Goal: Information Seeking & Learning: Learn about a topic

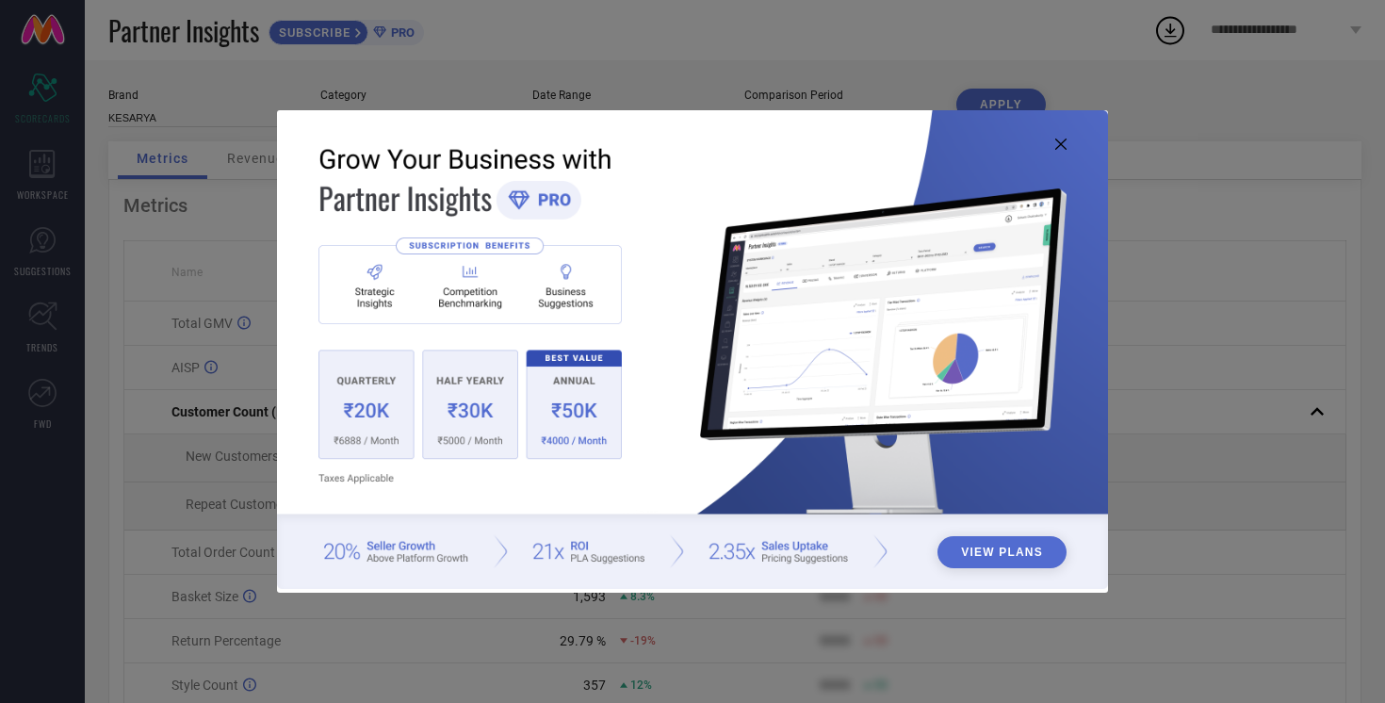
click at [1059, 144] on icon at bounding box center [1060, 143] width 11 height 11
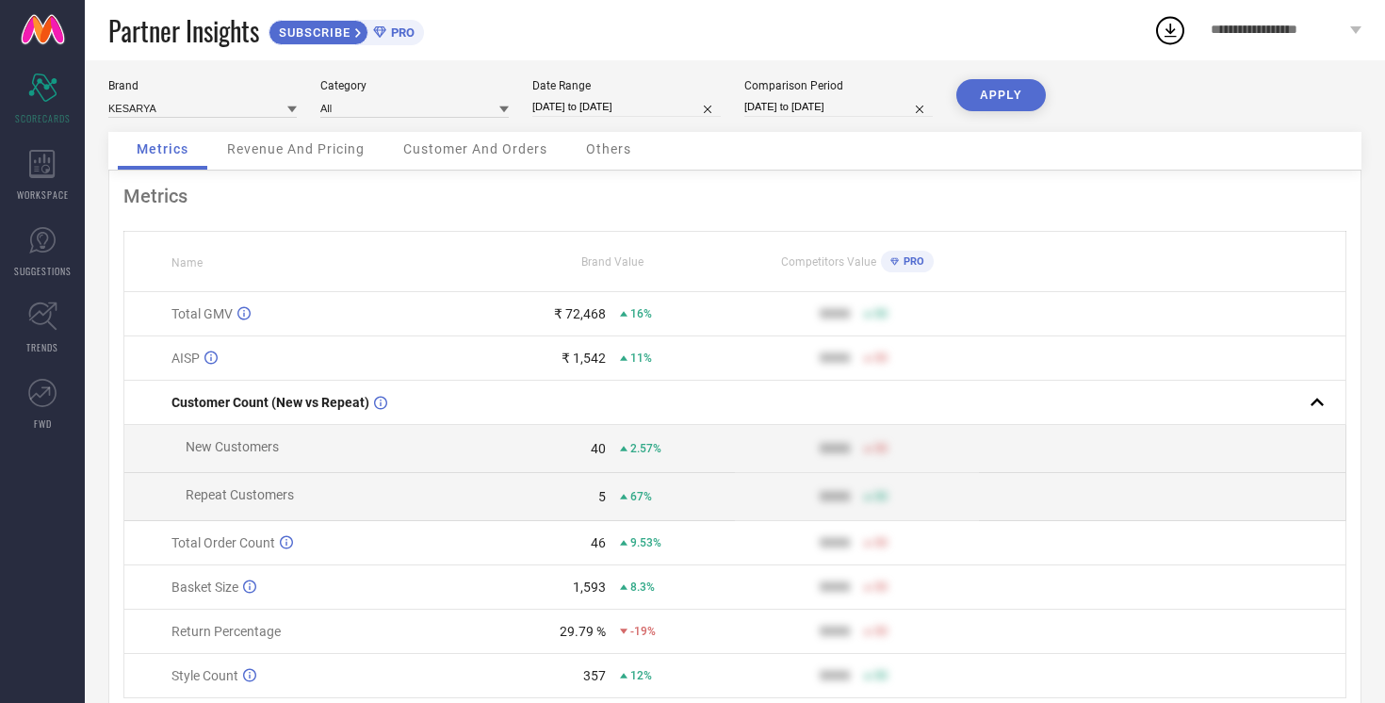
scroll to position [23, 0]
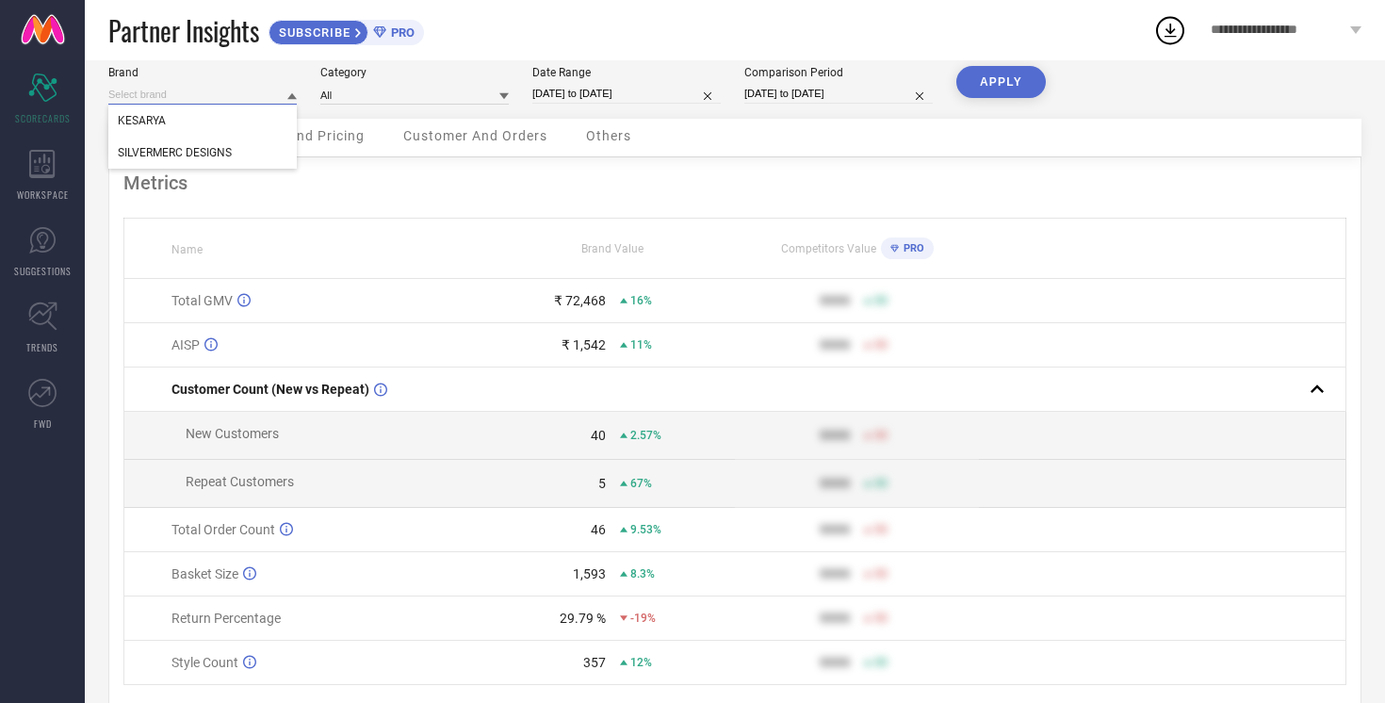
click at [271, 97] on input at bounding box center [202, 95] width 188 height 20
click at [266, 96] on input at bounding box center [202, 95] width 188 height 20
click at [219, 152] on span "SILVERMERC DESIGNS" at bounding box center [175, 152] width 114 height 13
type input "All"
click at [1012, 80] on button "APPLY" at bounding box center [1000, 82] width 89 height 32
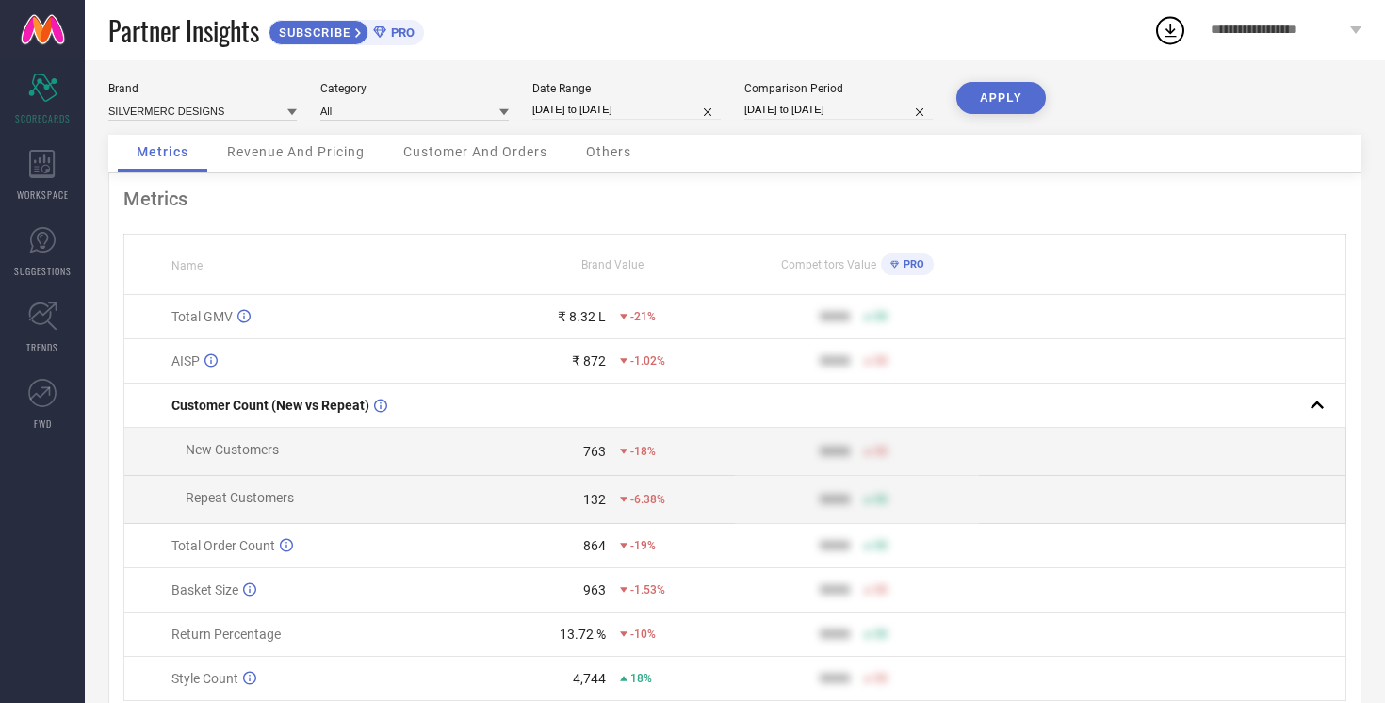
scroll to position [0, 0]
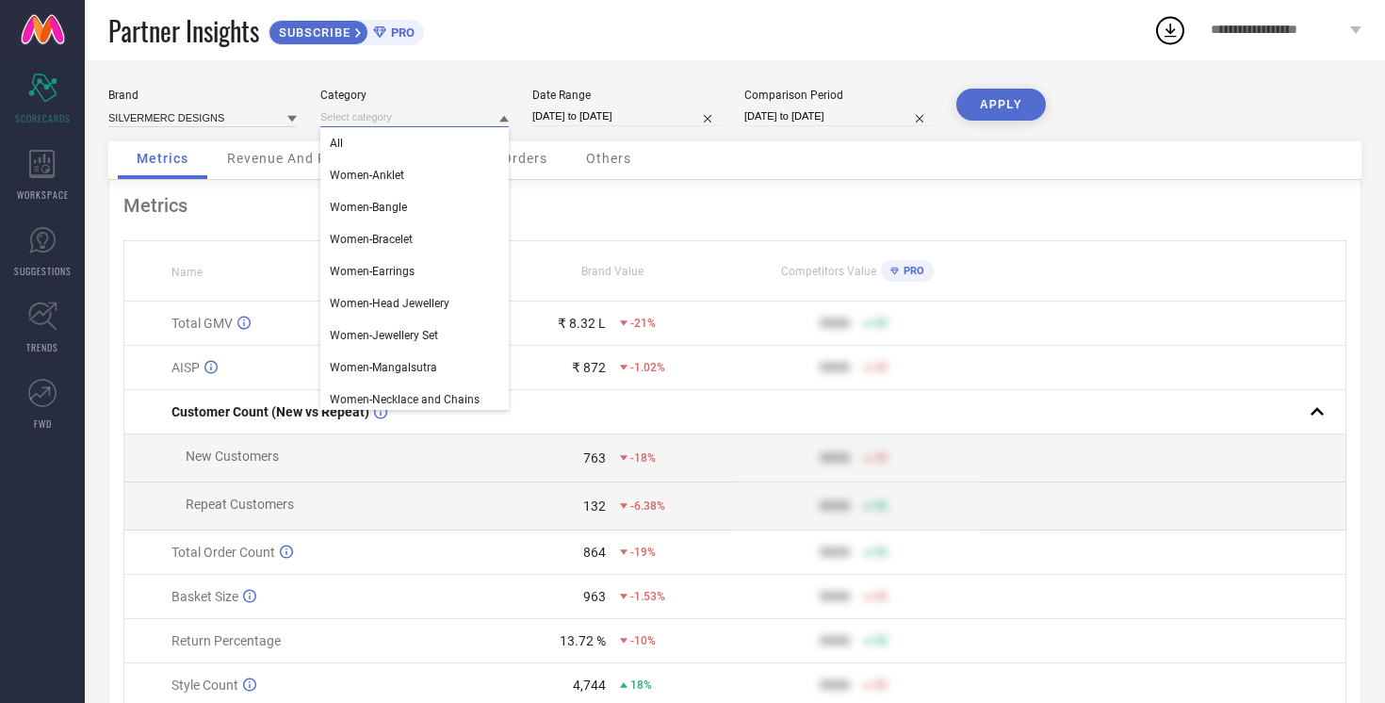
click at [450, 118] on input at bounding box center [414, 117] width 188 height 20
click at [426, 170] on div "Women-Anklet" at bounding box center [414, 175] width 188 height 32
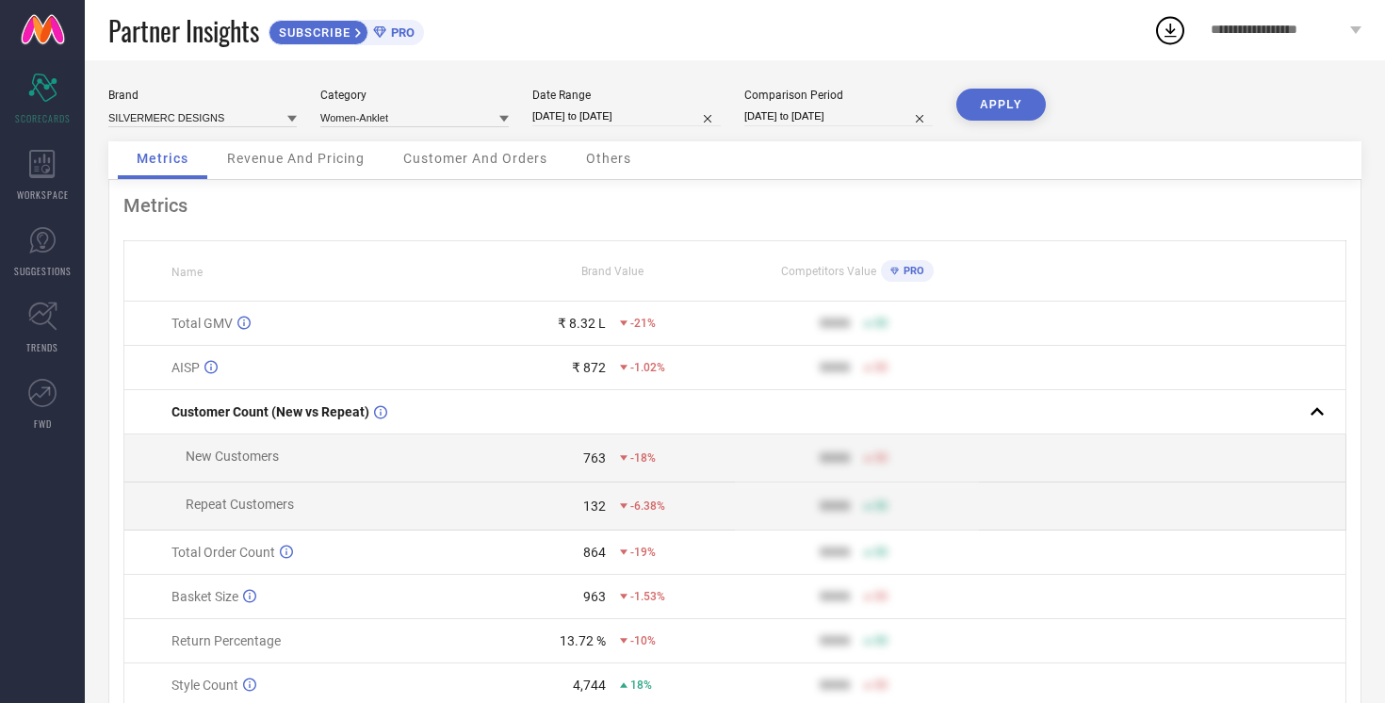
click at [1001, 103] on button "APPLY" at bounding box center [1000, 105] width 89 height 32
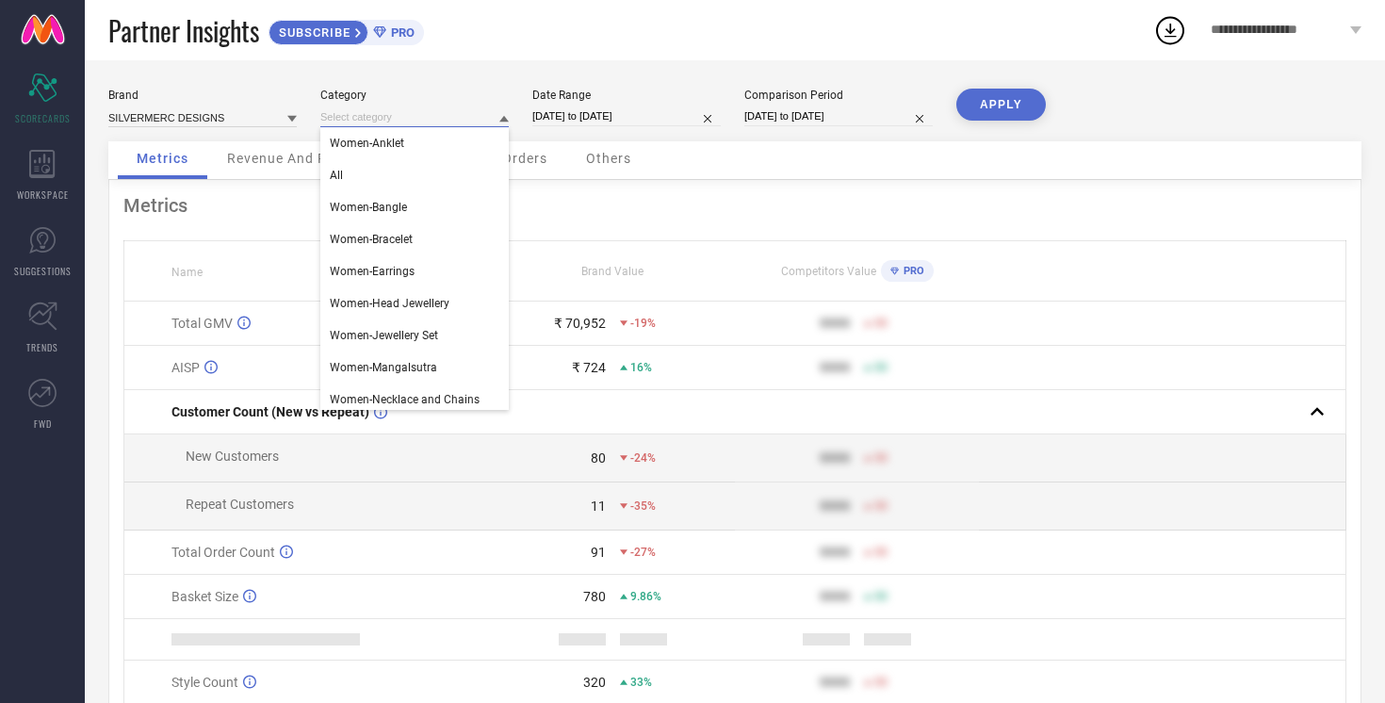
click at [399, 127] on input at bounding box center [414, 117] width 188 height 20
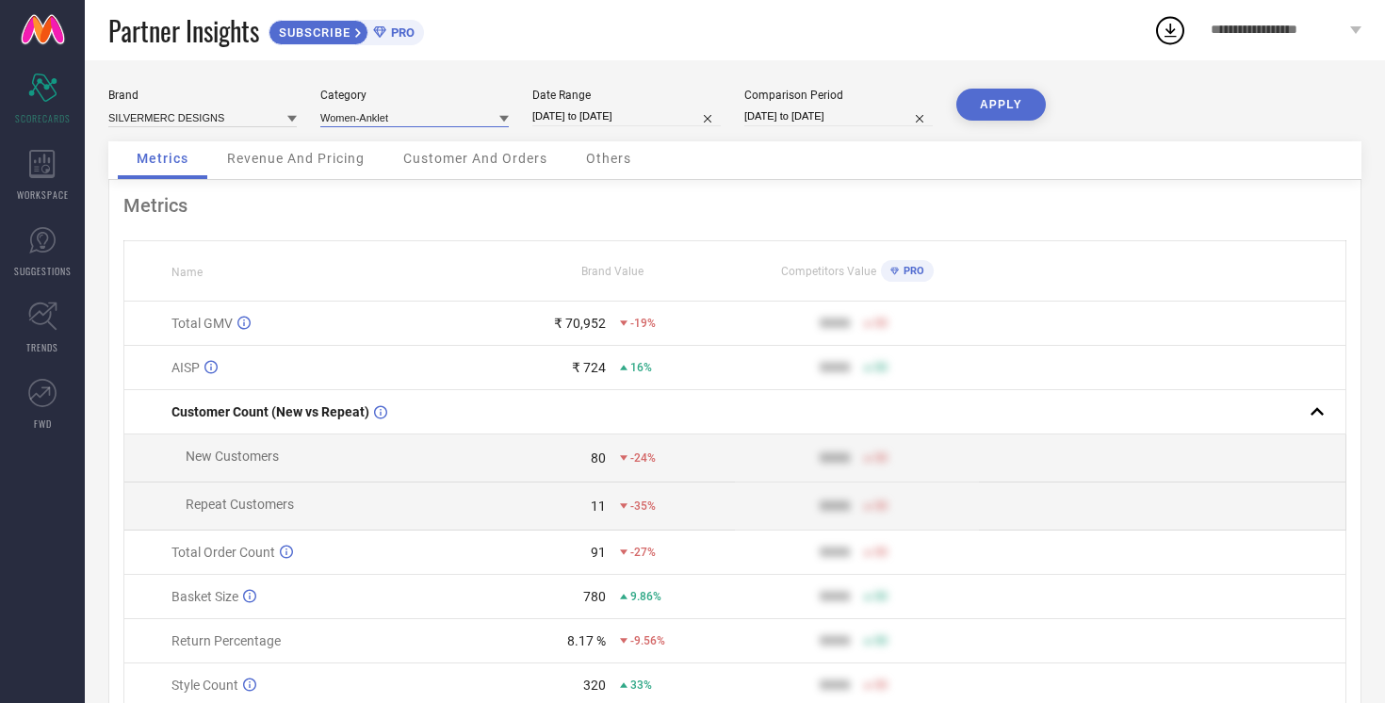
click at [415, 112] on input at bounding box center [414, 117] width 188 height 20
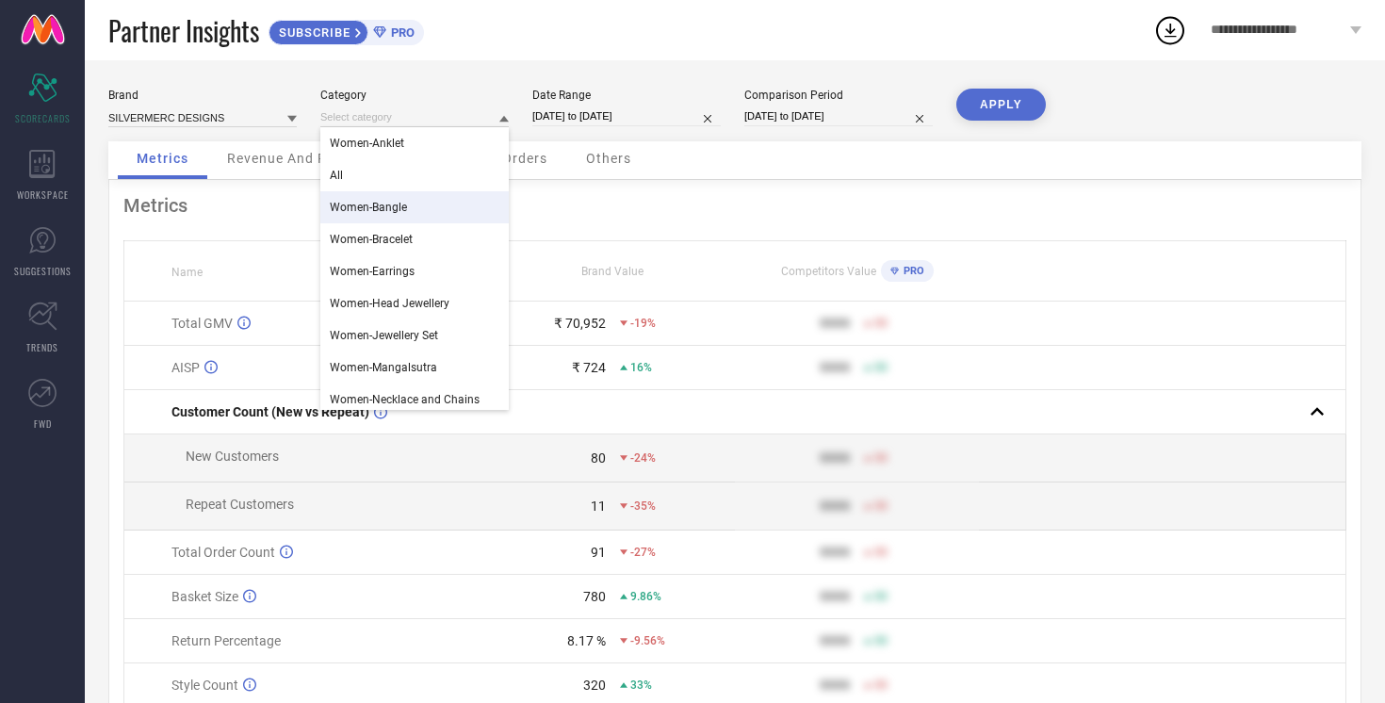
click at [380, 214] on span "Women-Bangle" at bounding box center [368, 207] width 77 height 13
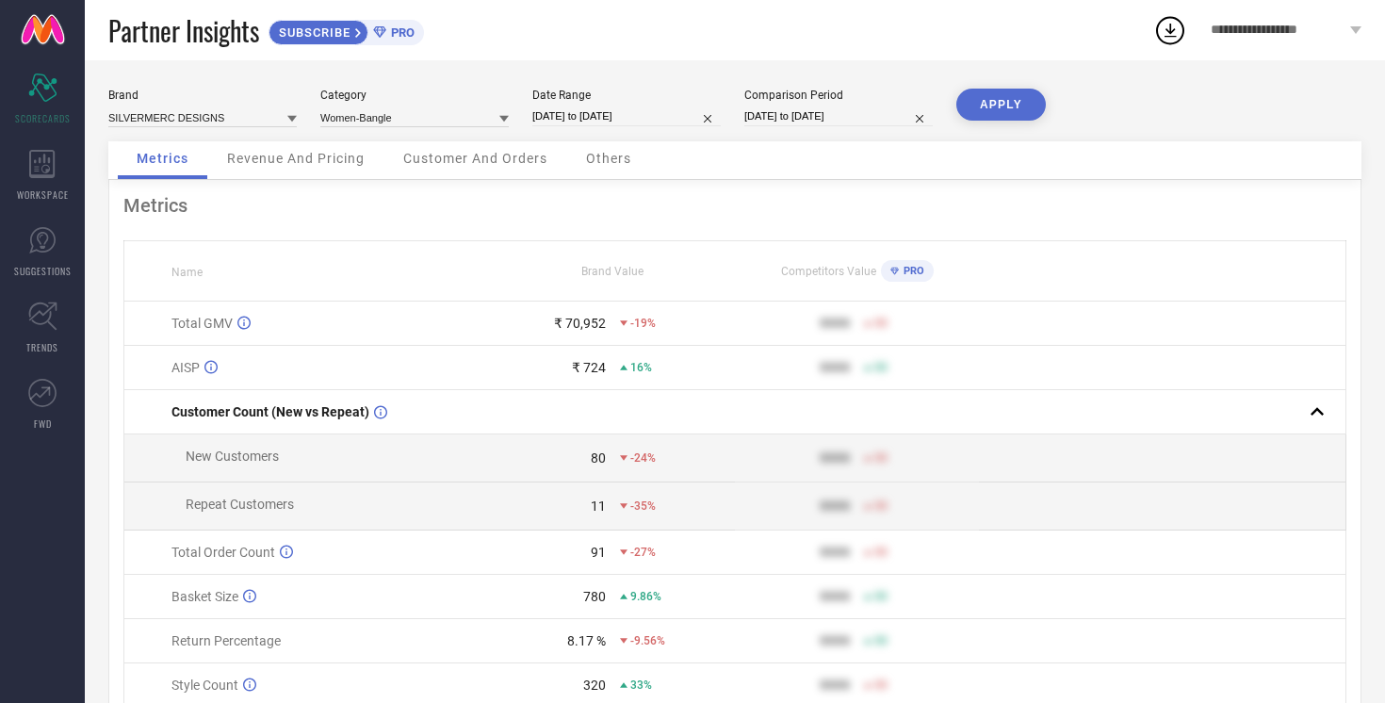
click at [1013, 96] on button "APPLY" at bounding box center [1000, 105] width 89 height 32
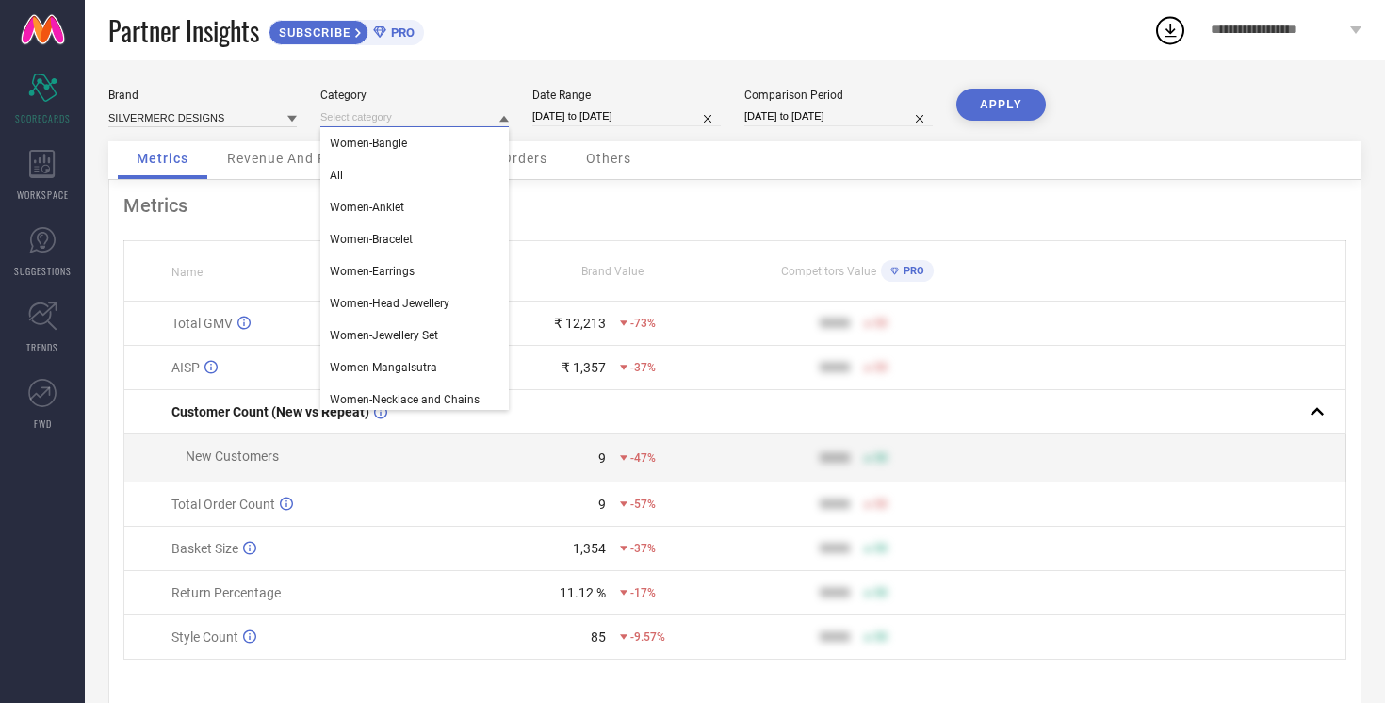
click at [479, 118] on input at bounding box center [414, 117] width 188 height 20
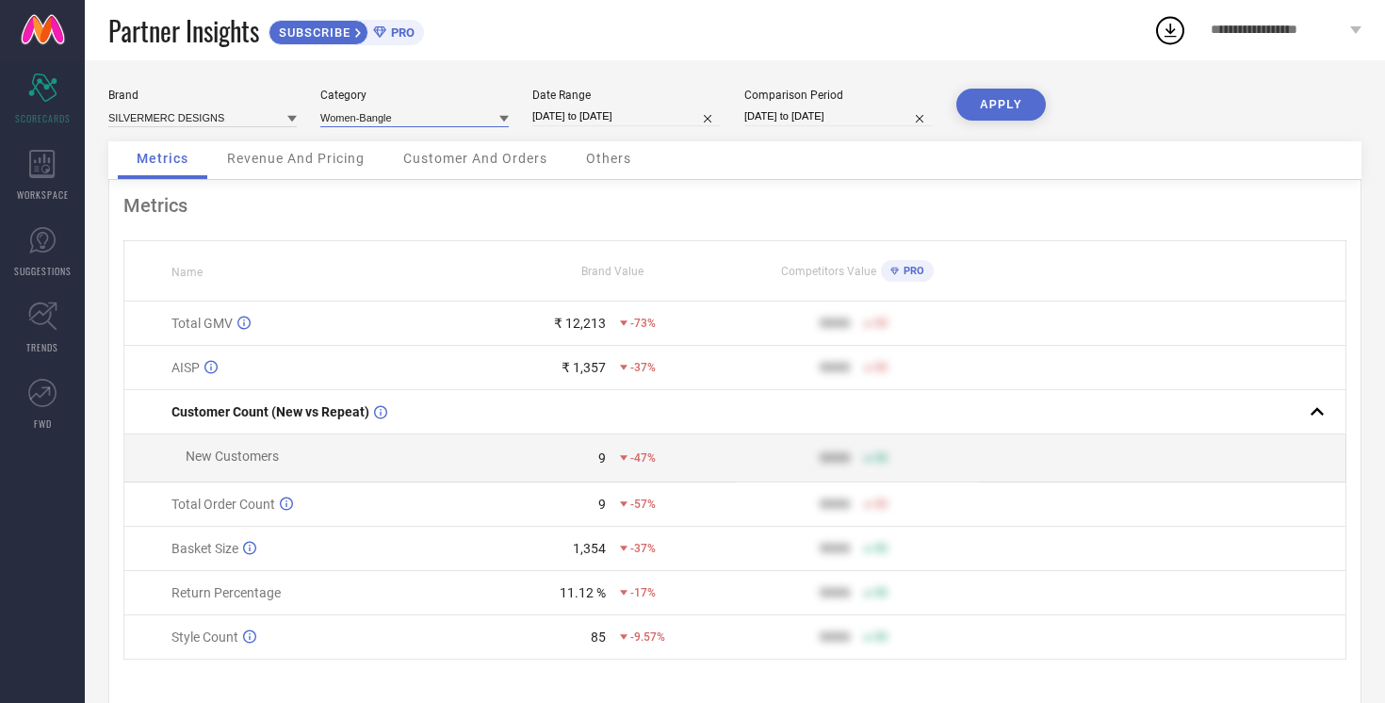
click at [478, 123] on input at bounding box center [414, 117] width 188 height 20
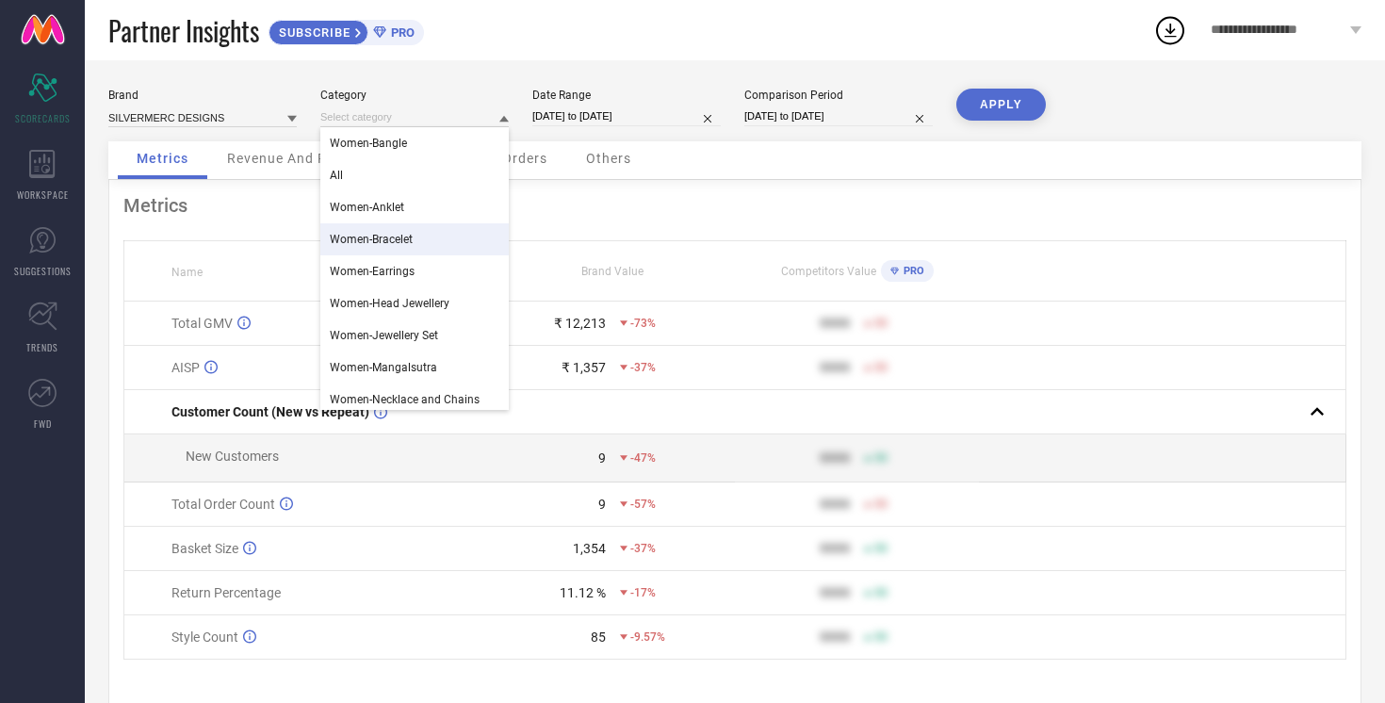
click at [416, 240] on div "Women-Bracelet" at bounding box center [414, 239] width 188 height 32
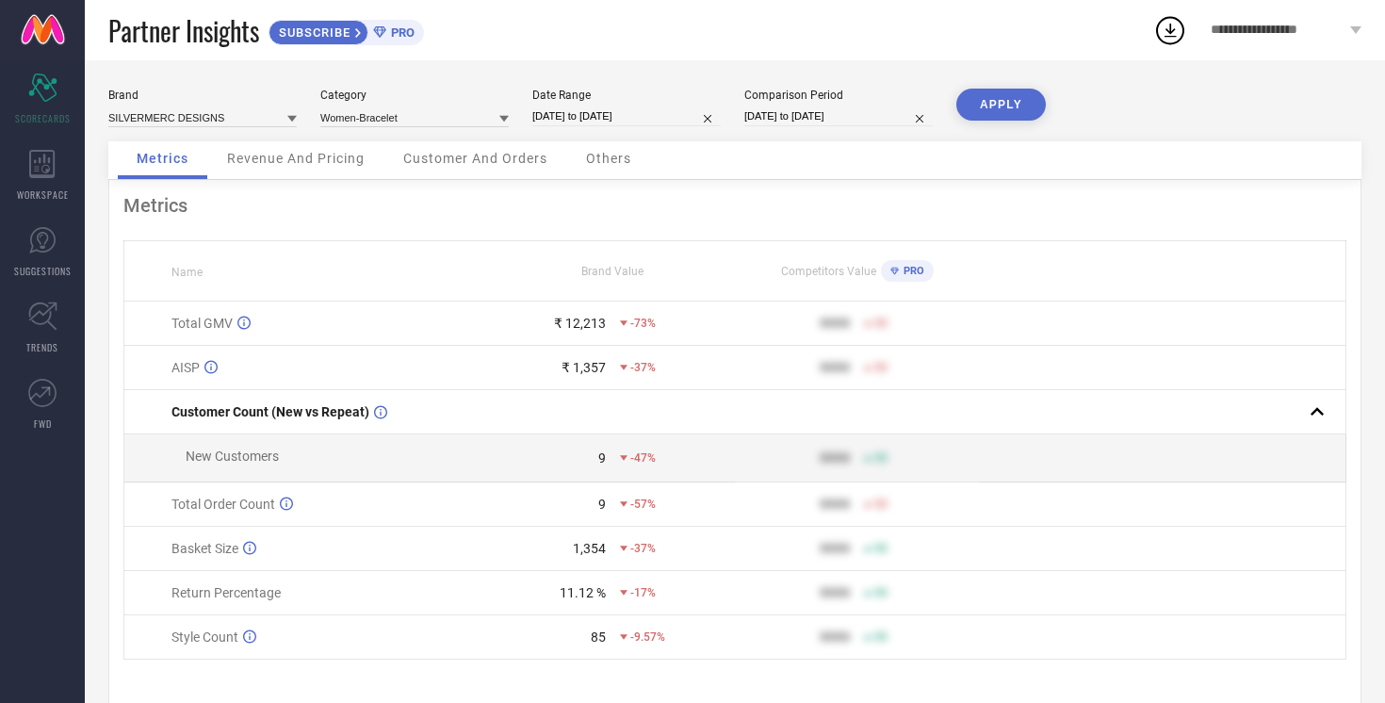
click at [1007, 103] on button "APPLY" at bounding box center [1000, 105] width 89 height 32
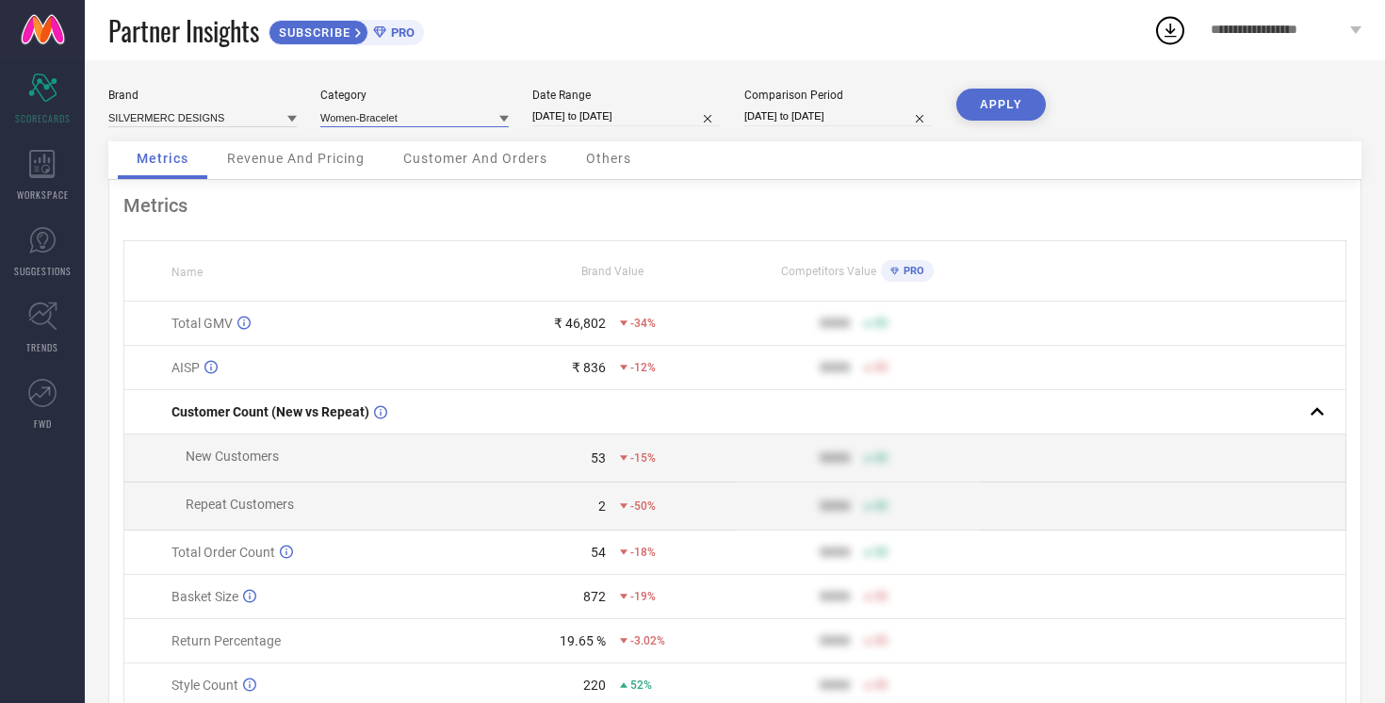
click at [471, 116] on input at bounding box center [414, 117] width 188 height 20
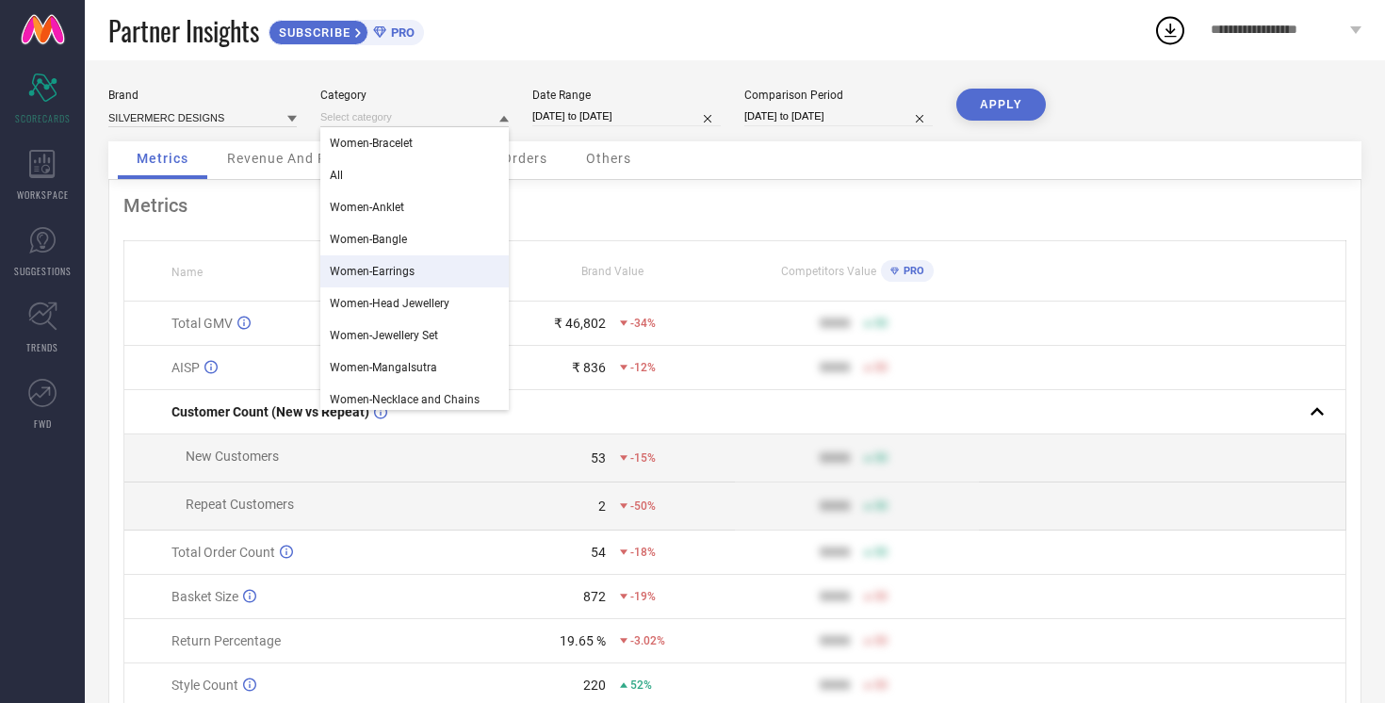
click at [414, 275] on div "Women-Earrings" at bounding box center [414, 271] width 188 height 32
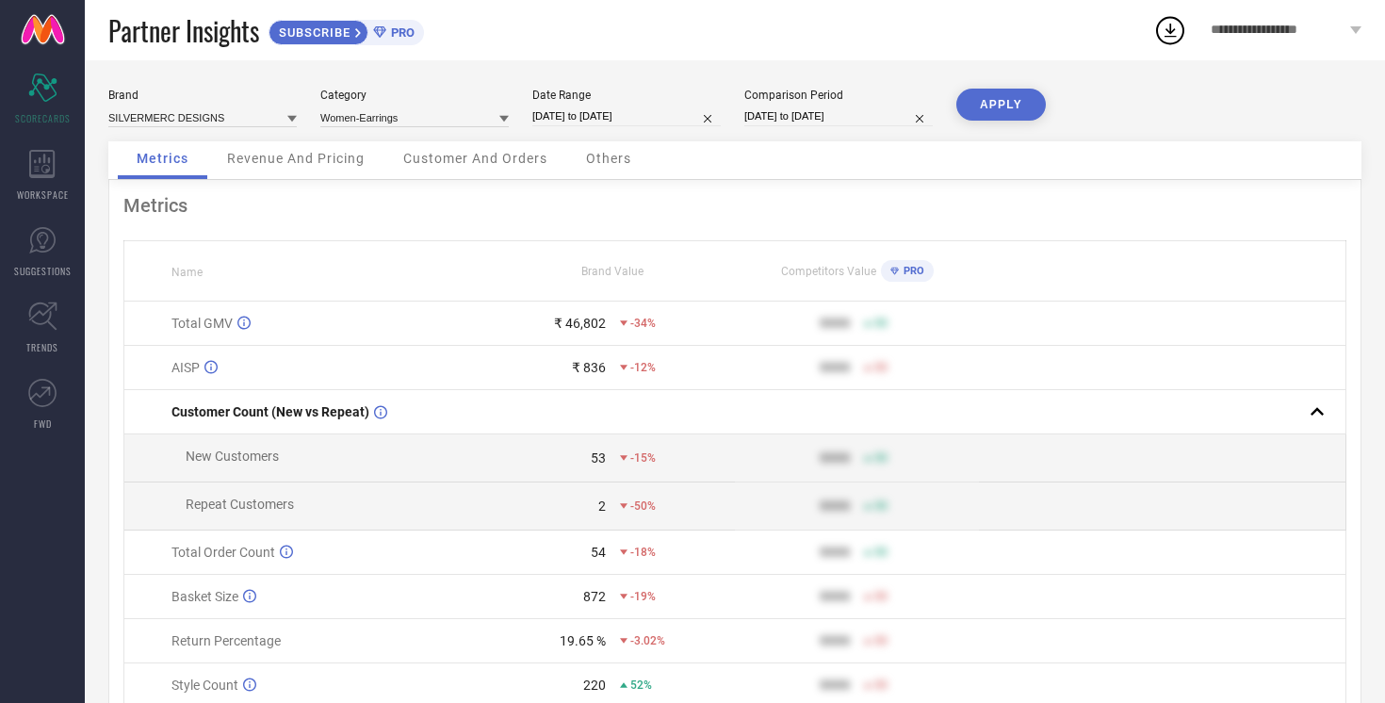
click at [1012, 104] on button "APPLY" at bounding box center [1000, 105] width 89 height 32
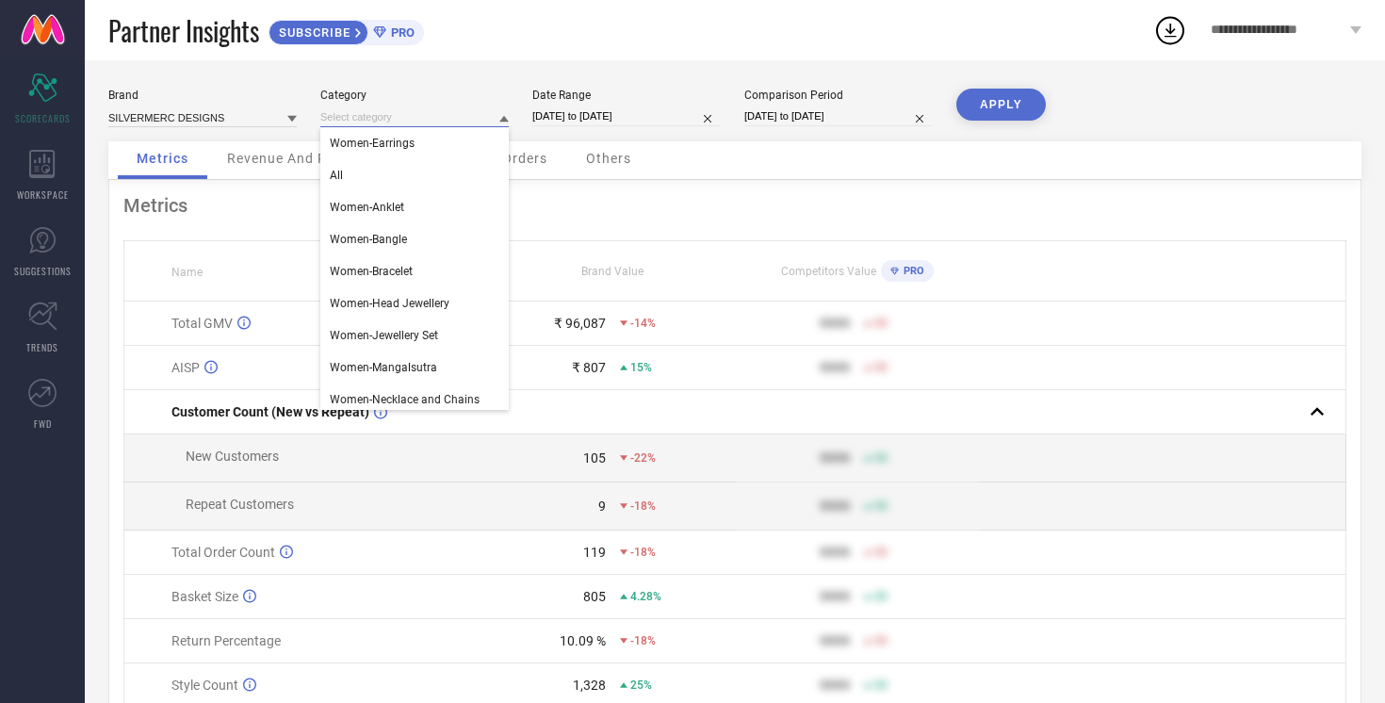
click at [494, 122] on input at bounding box center [414, 117] width 188 height 20
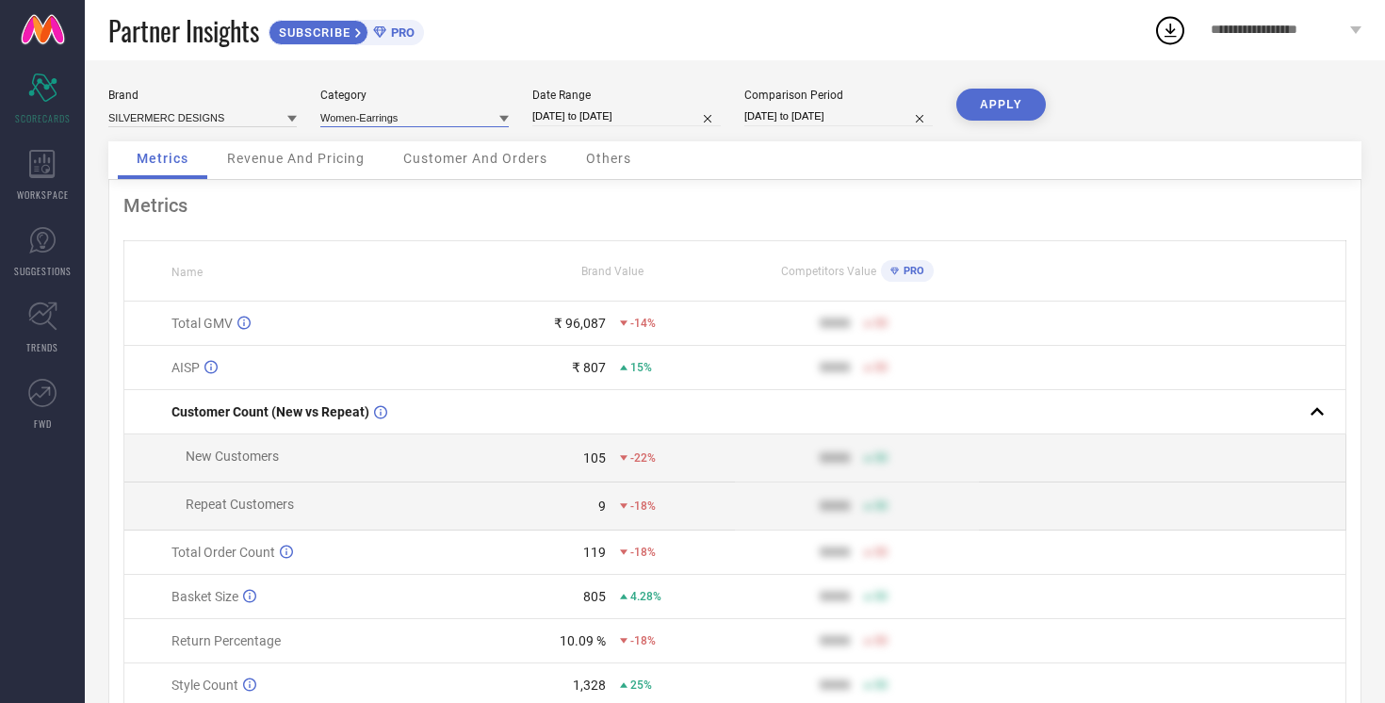
click at [494, 122] on input at bounding box center [414, 117] width 188 height 20
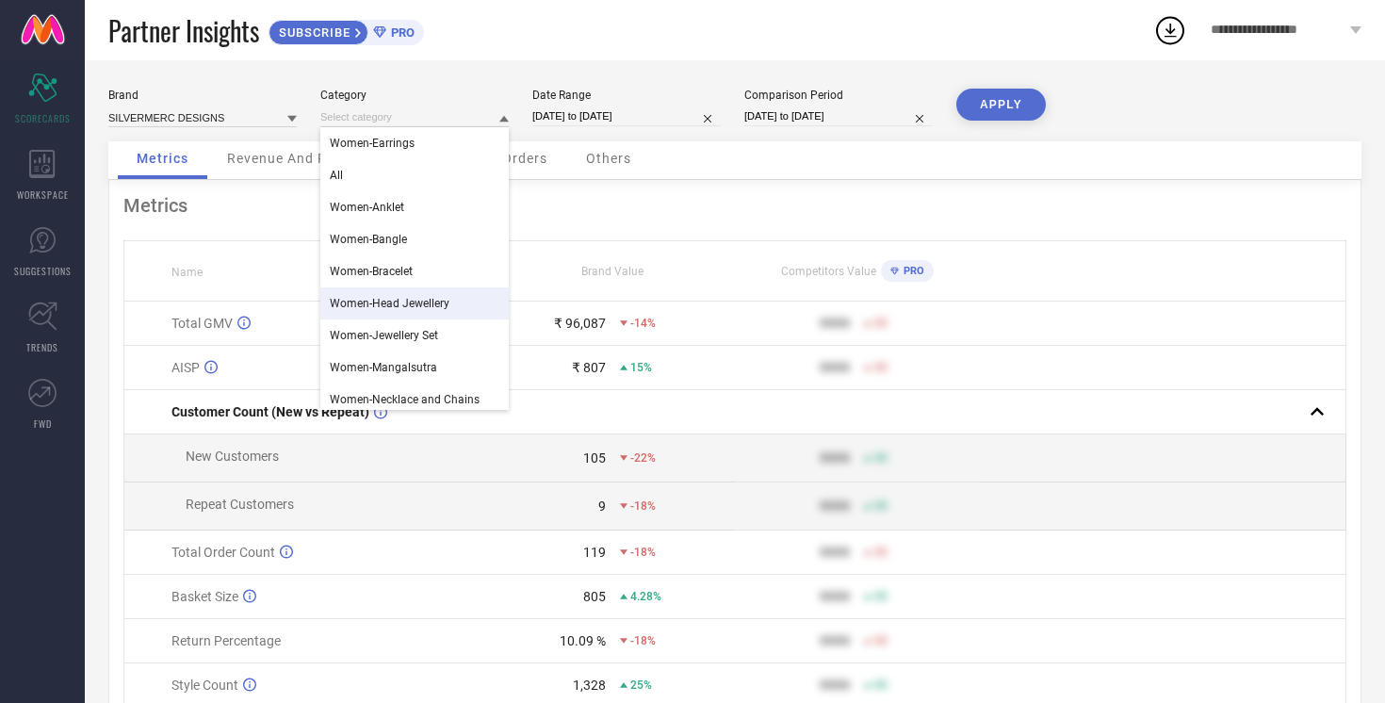
click at [442, 310] on span "Women-Head Jewellery" at bounding box center [390, 303] width 120 height 13
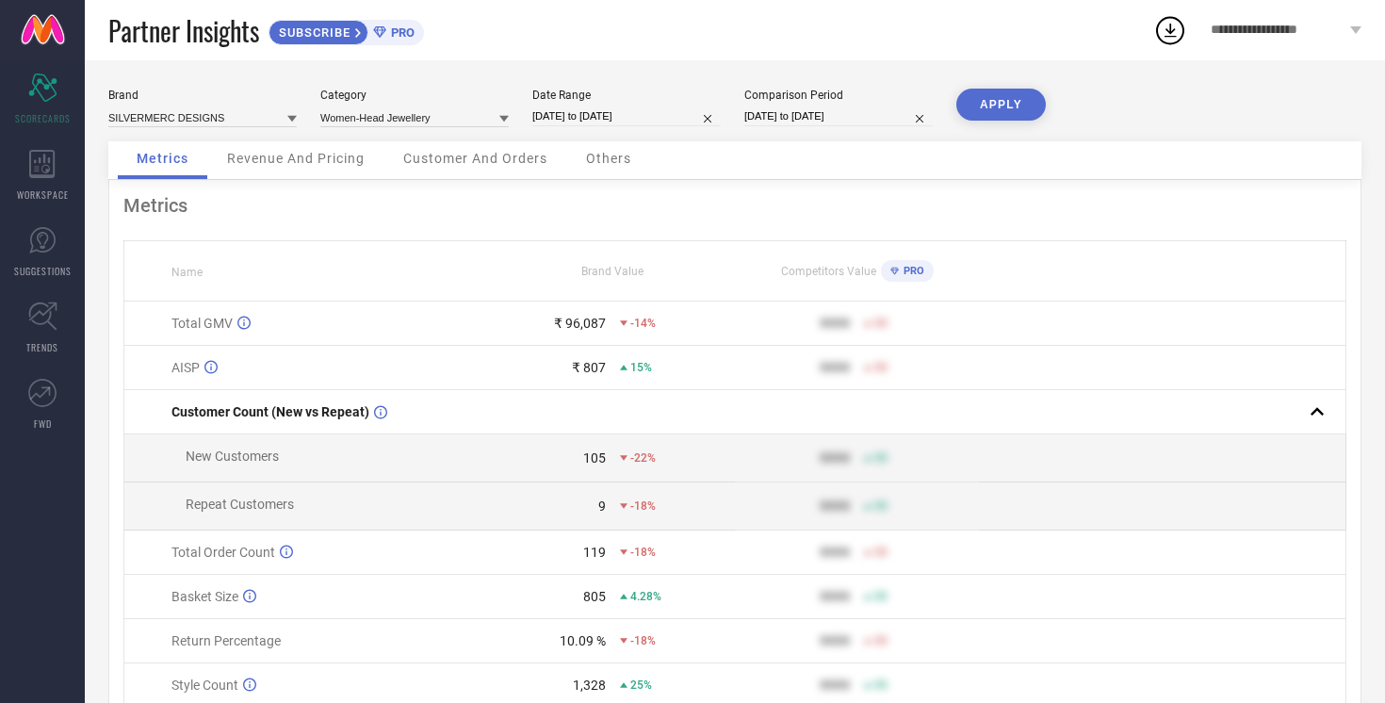
click at [1013, 108] on button "APPLY" at bounding box center [1000, 105] width 89 height 32
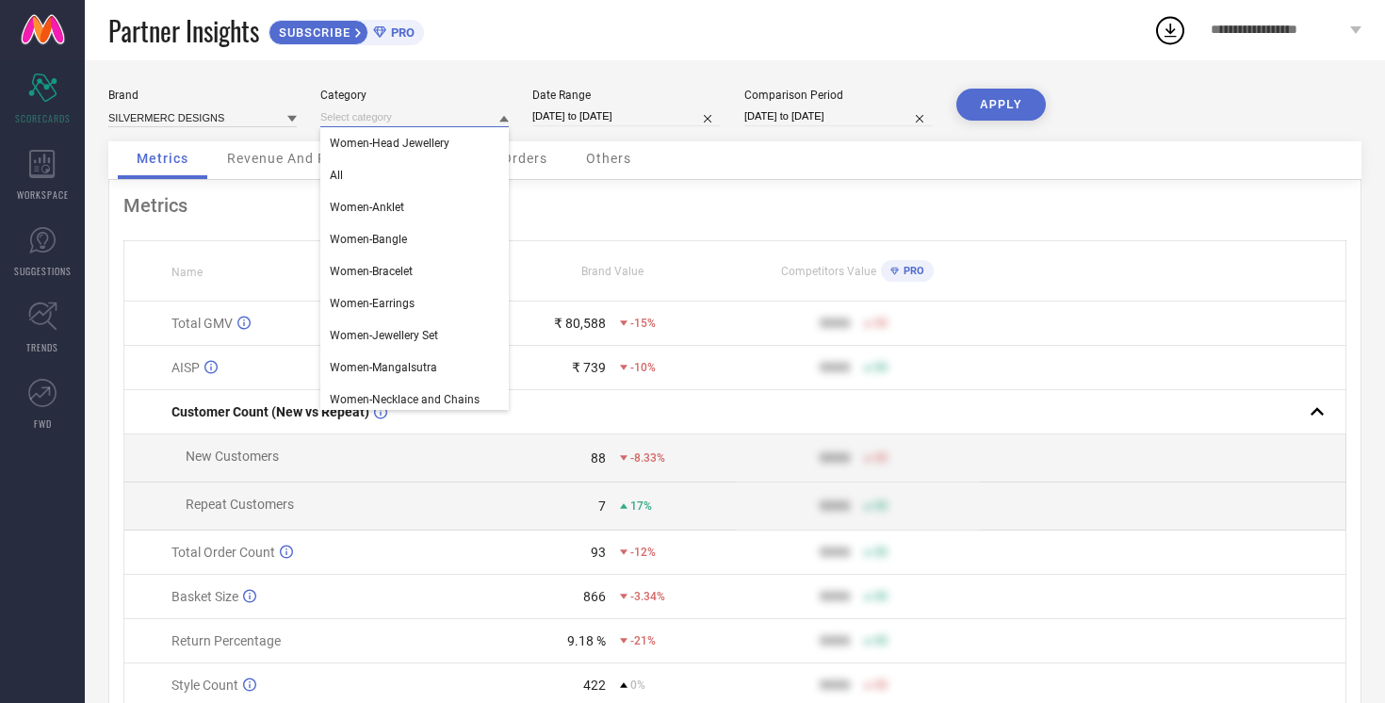
click at [495, 125] on input at bounding box center [414, 117] width 188 height 20
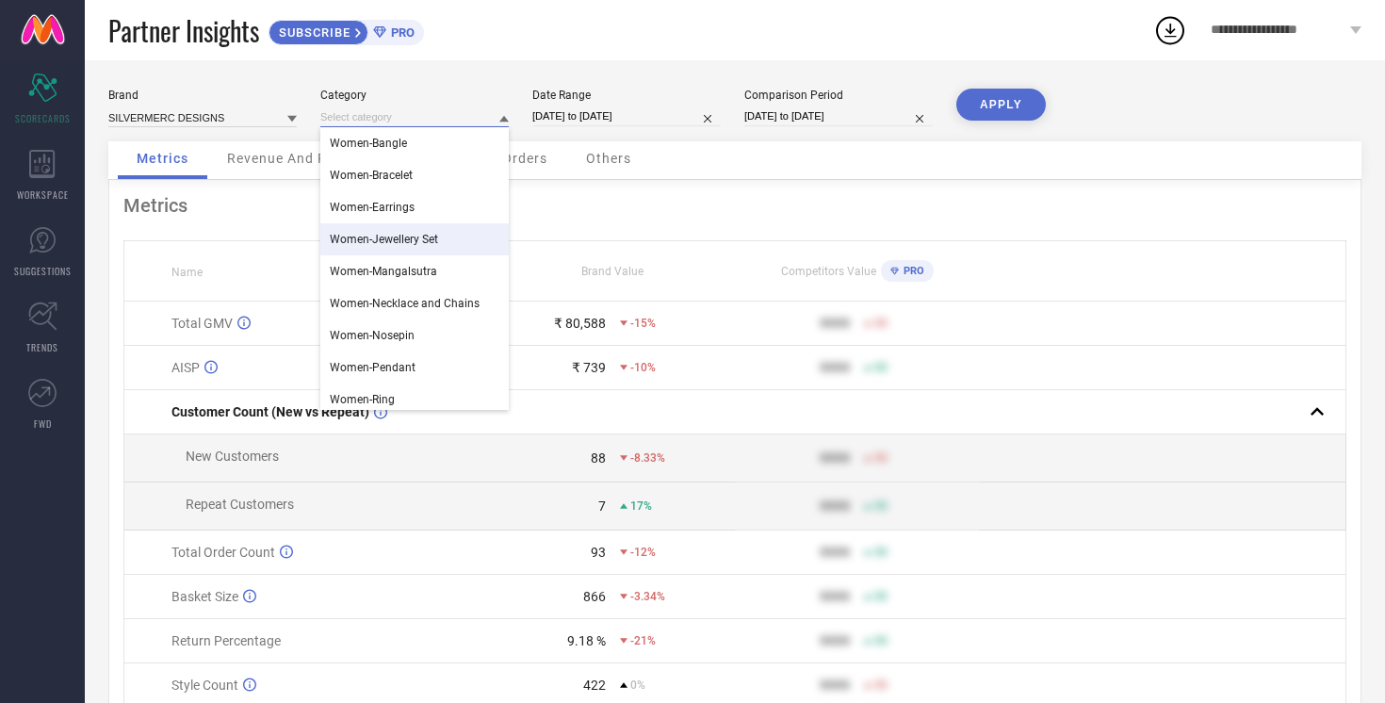
scroll to position [102, 0]
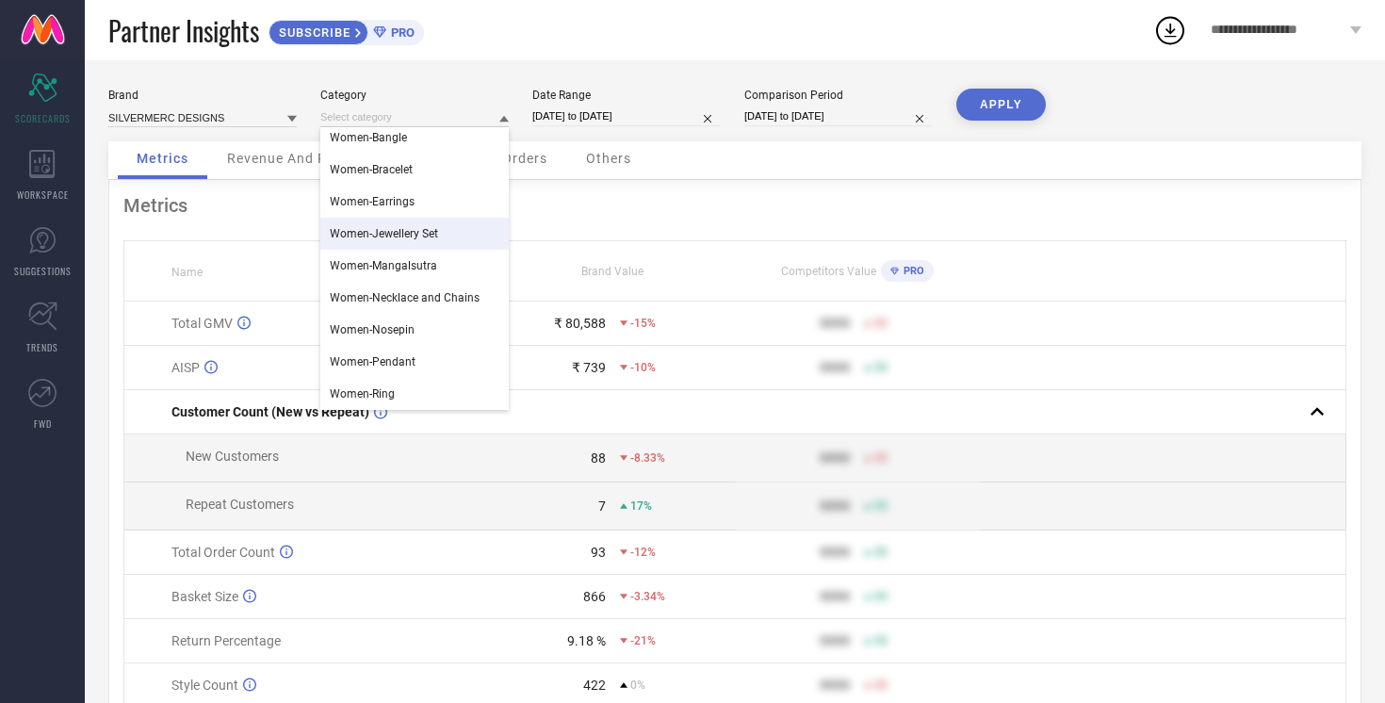
click at [434, 228] on span "Women-Jewellery Set" at bounding box center [384, 233] width 108 height 13
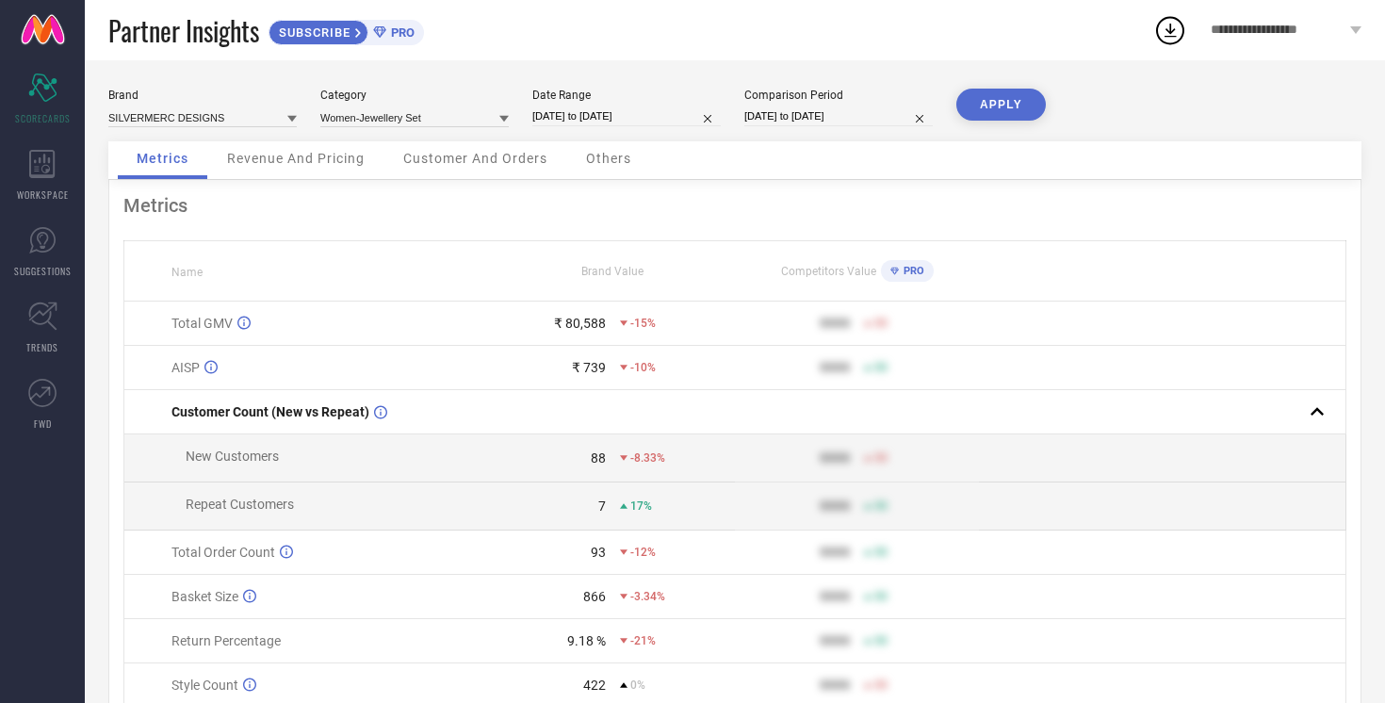
click at [1018, 109] on button "APPLY" at bounding box center [1000, 105] width 89 height 32
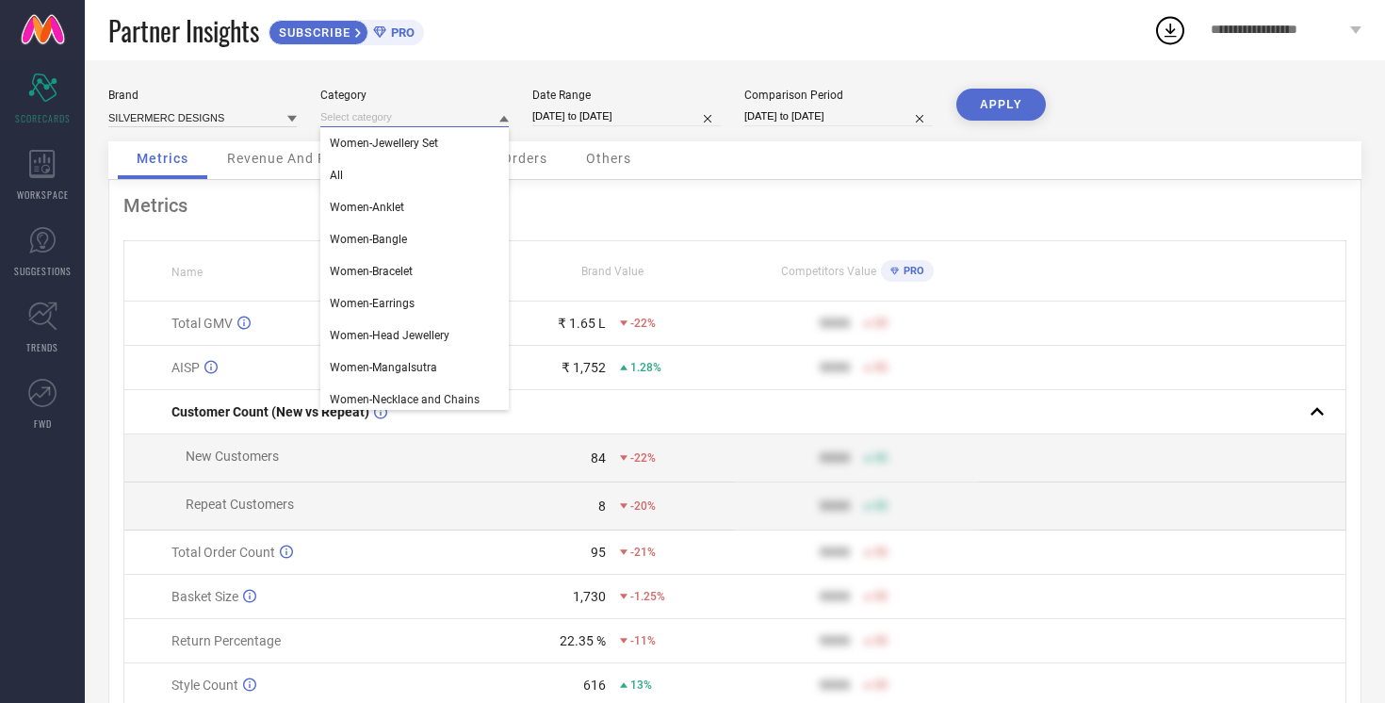
click at [431, 121] on input at bounding box center [414, 117] width 188 height 20
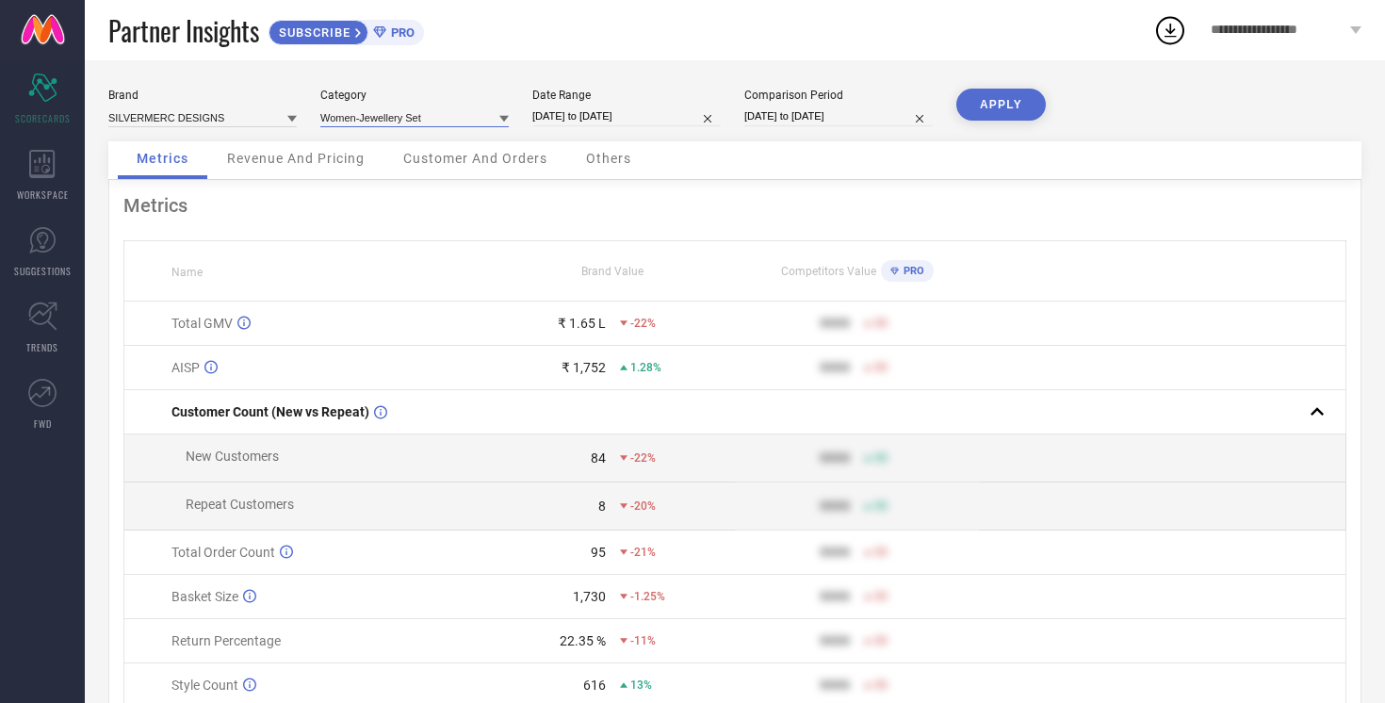
click at [431, 121] on input at bounding box center [414, 117] width 188 height 20
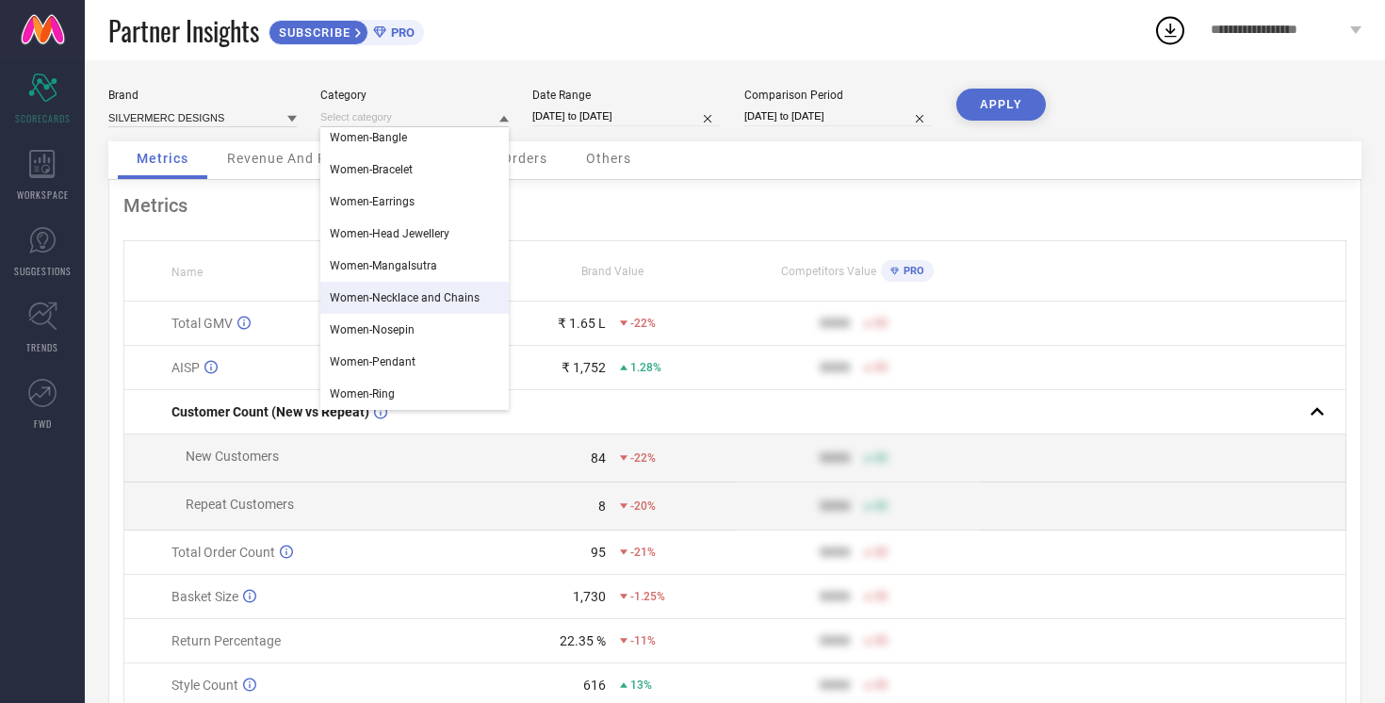
click at [444, 303] on span "Women-Necklace and Chains" at bounding box center [405, 297] width 150 height 13
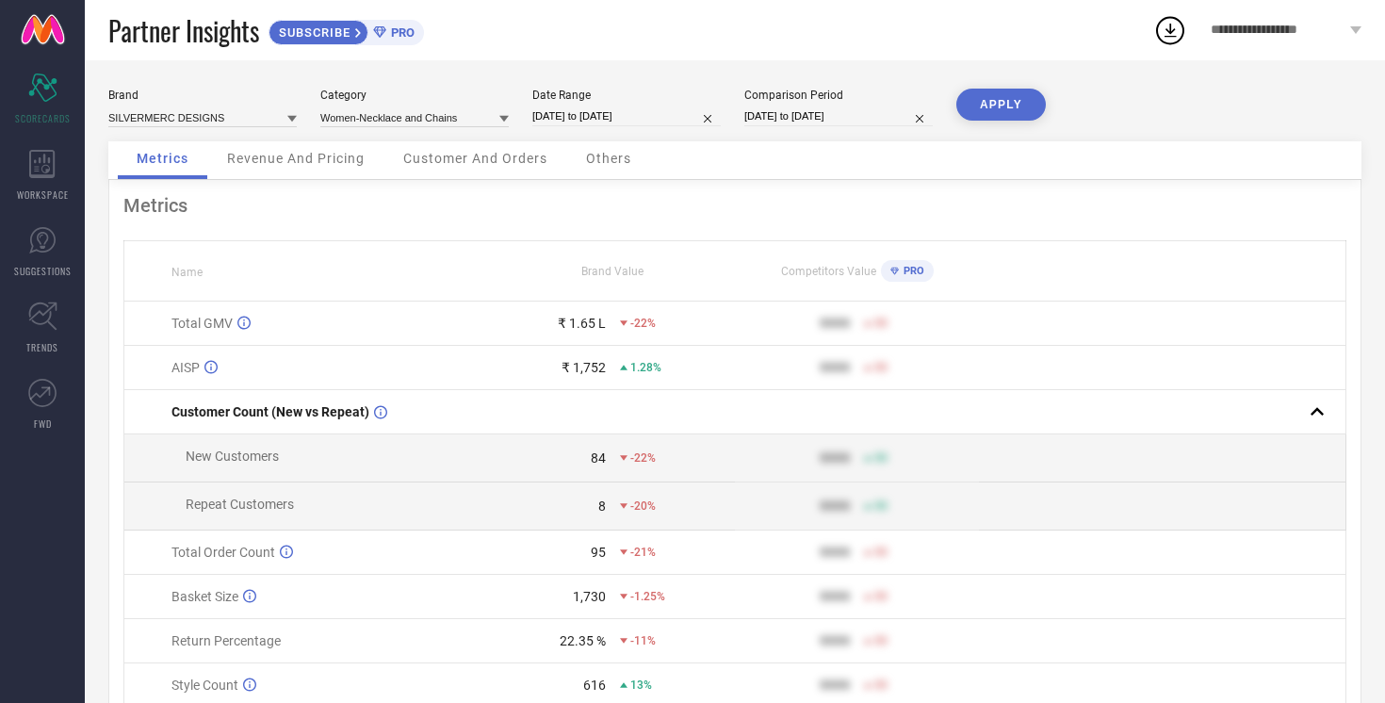
click at [1019, 106] on button "APPLY" at bounding box center [1000, 105] width 89 height 32
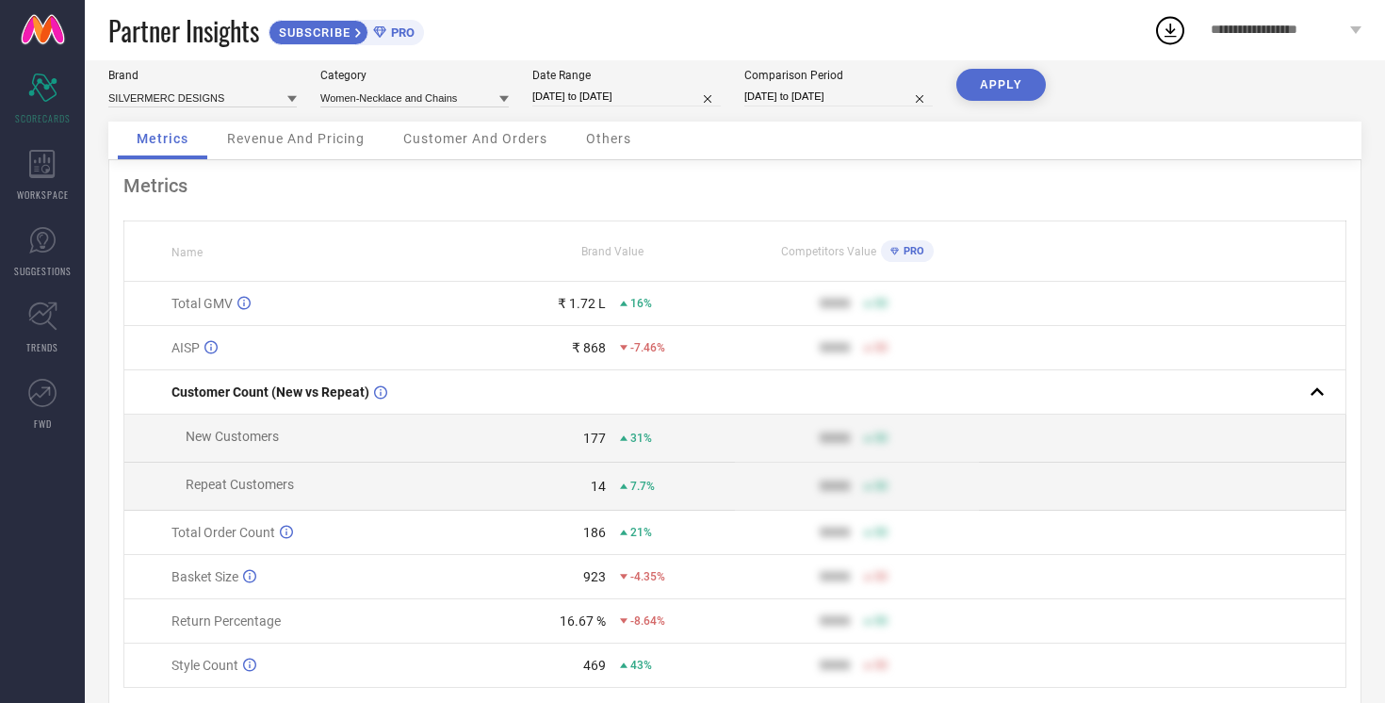
scroll to position [12, 0]
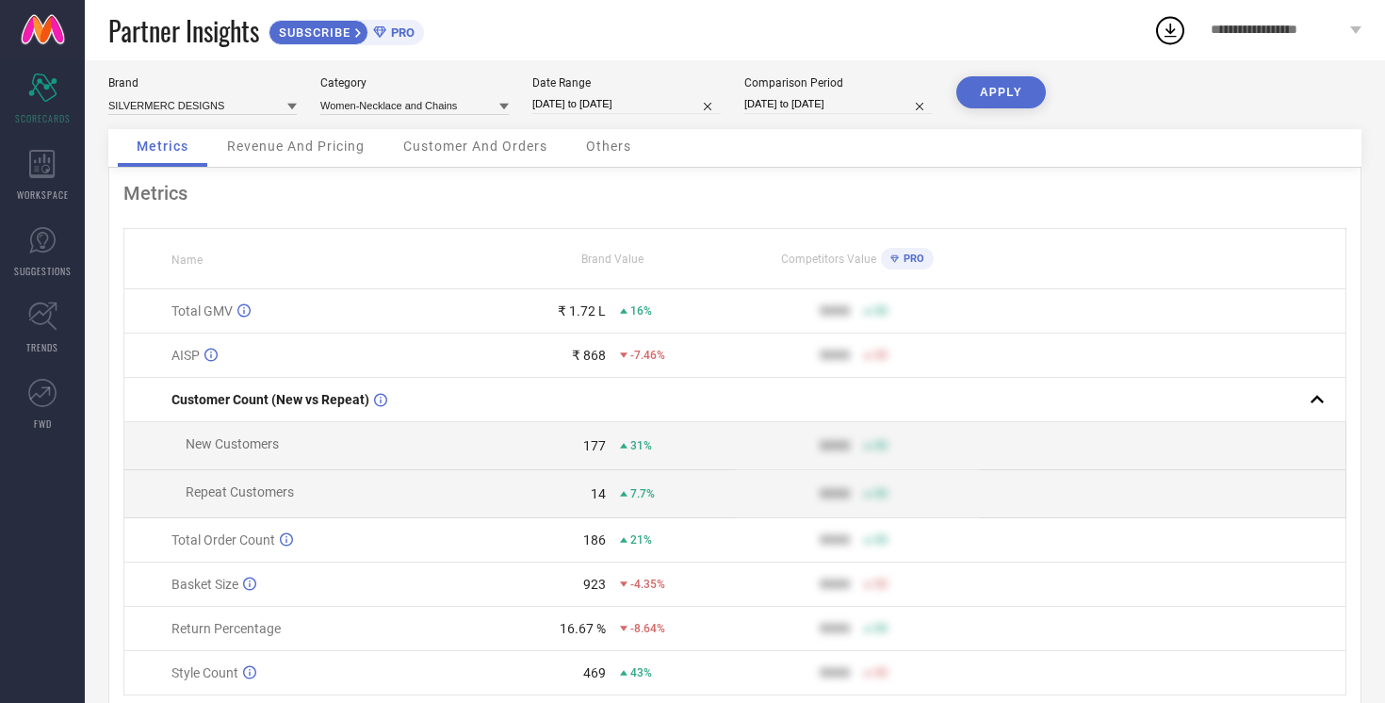
click at [502, 107] on icon at bounding box center [503, 107] width 9 height 7
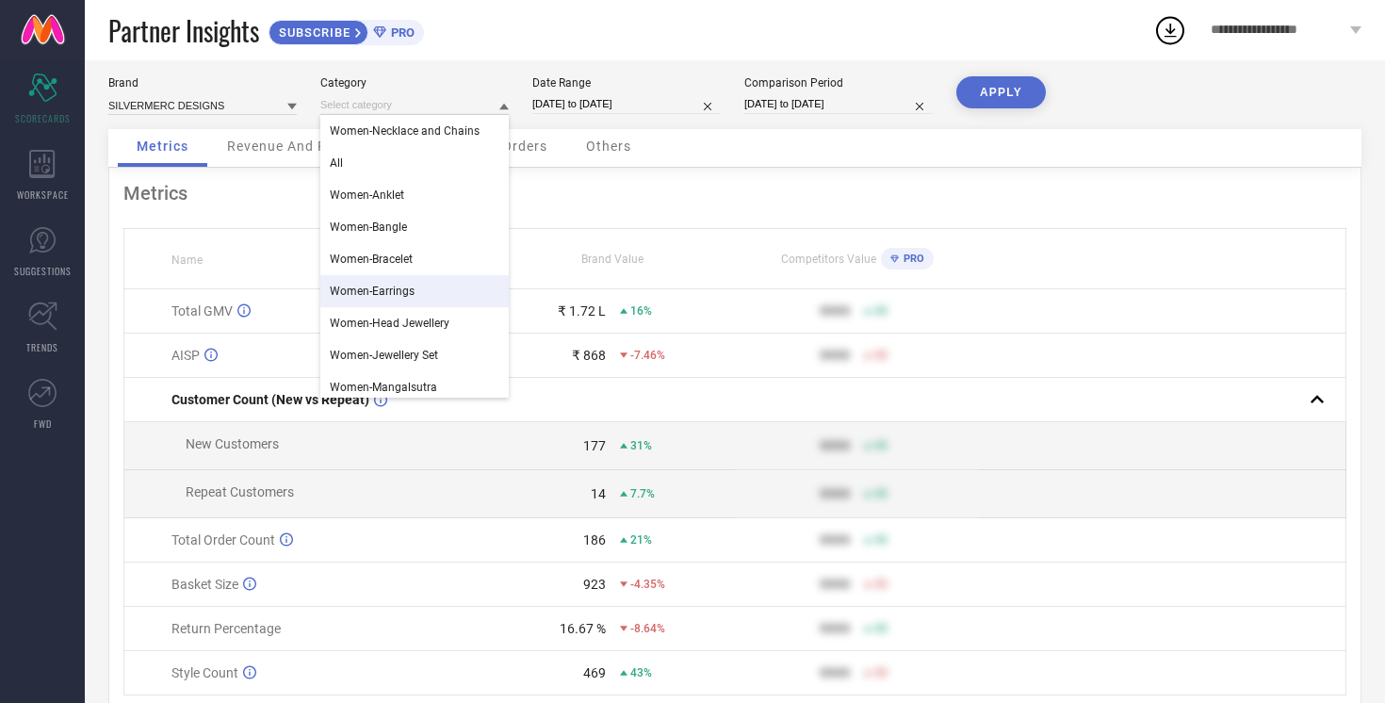
scroll to position [102, 0]
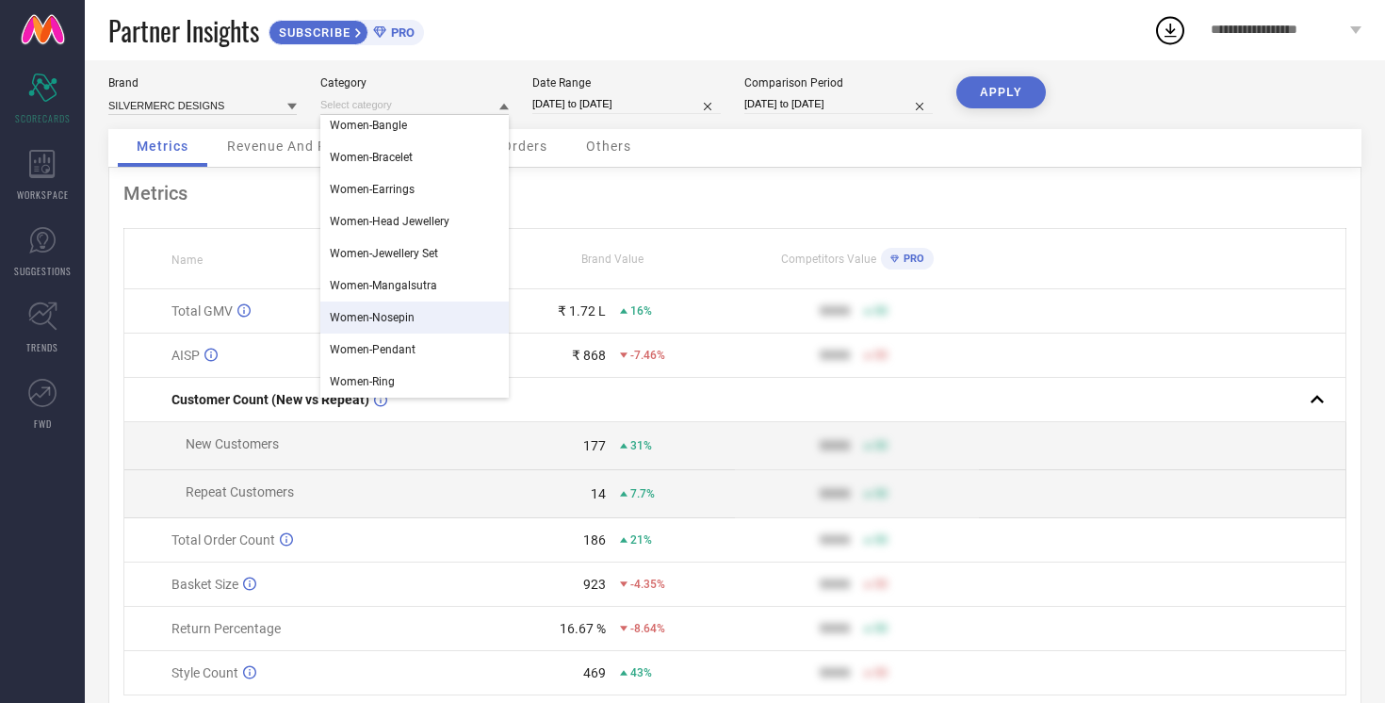
click at [418, 325] on div "Women-Nosepin" at bounding box center [414, 317] width 188 height 32
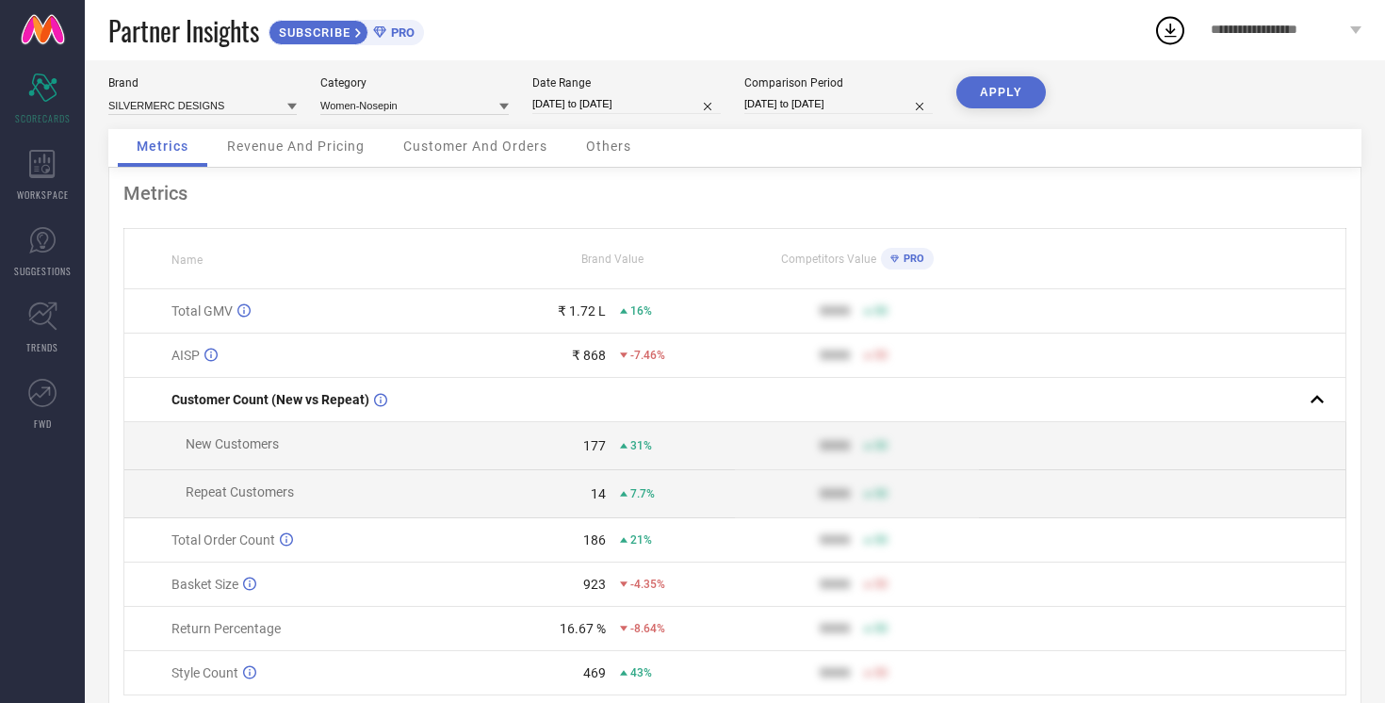
click at [1005, 95] on button "APPLY" at bounding box center [1000, 92] width 89 height 32
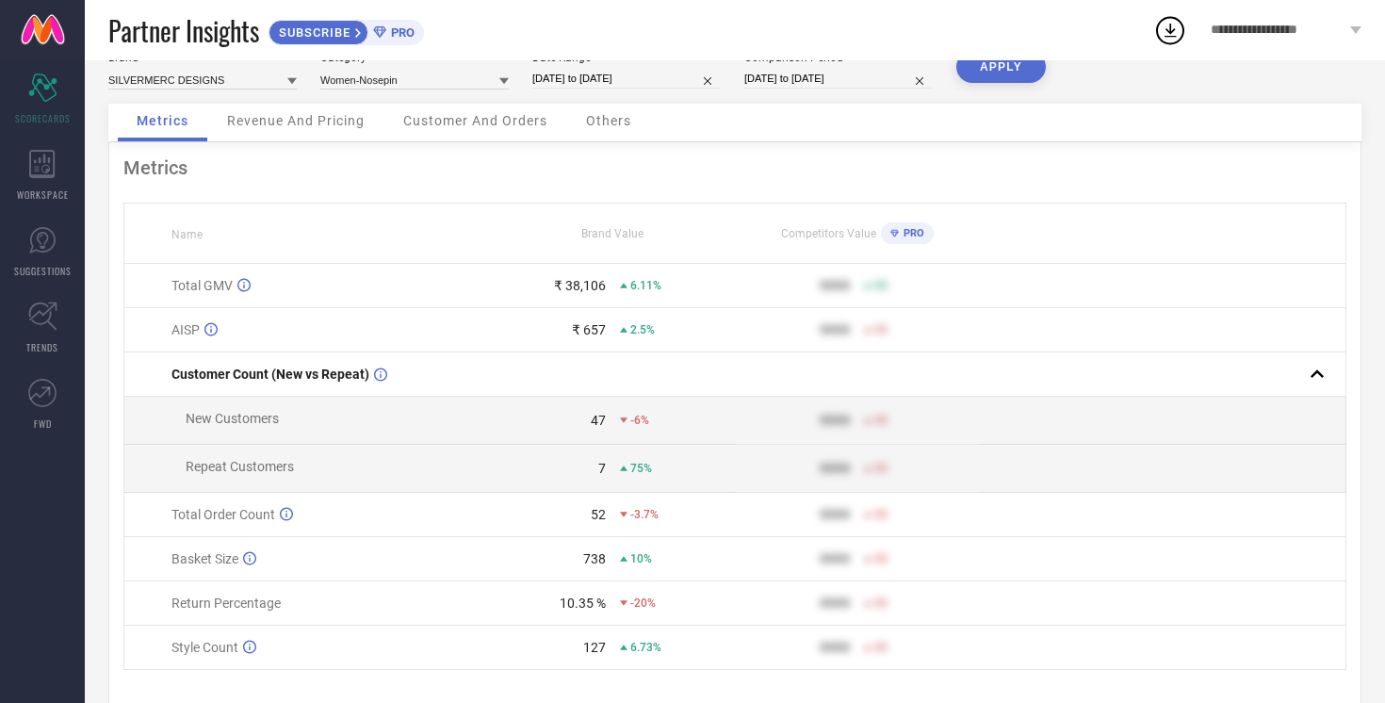
scroll to position [0, 0]
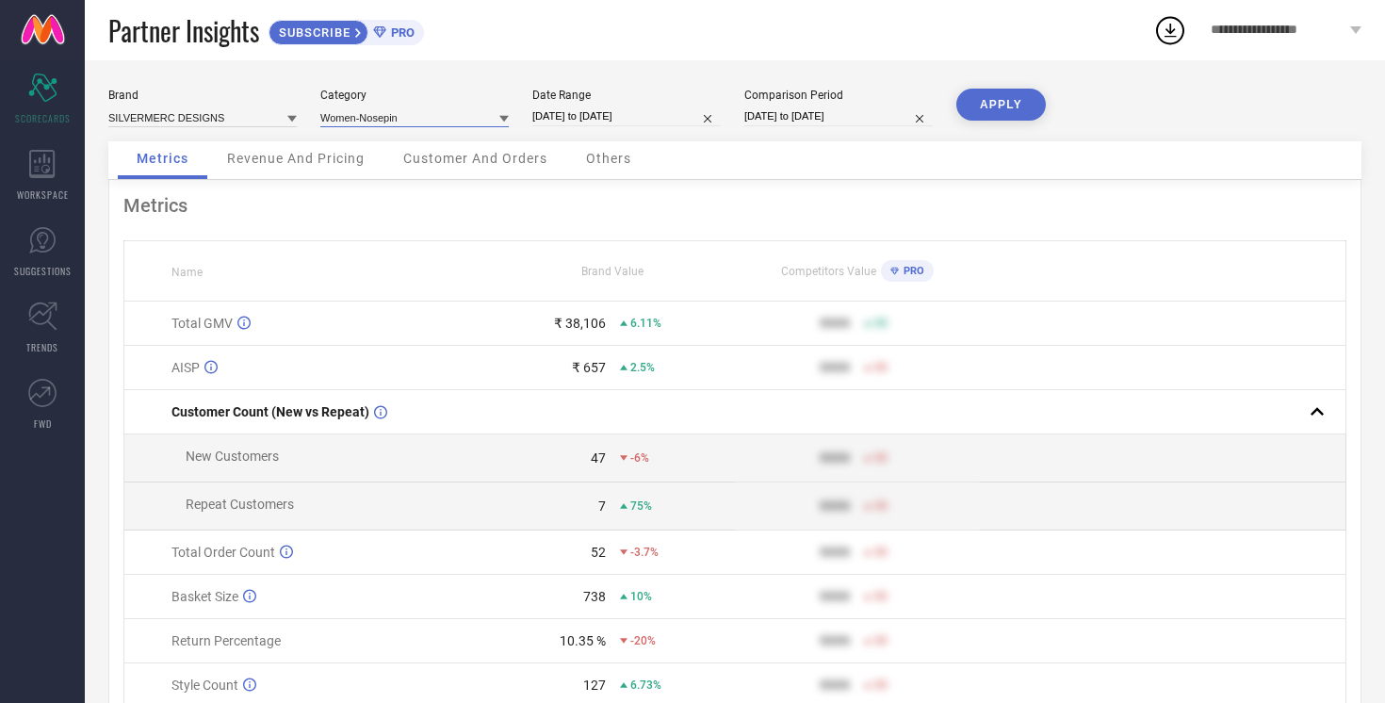
click at [472, 120] on input at bounding box center [414, 117] width 188 height 20
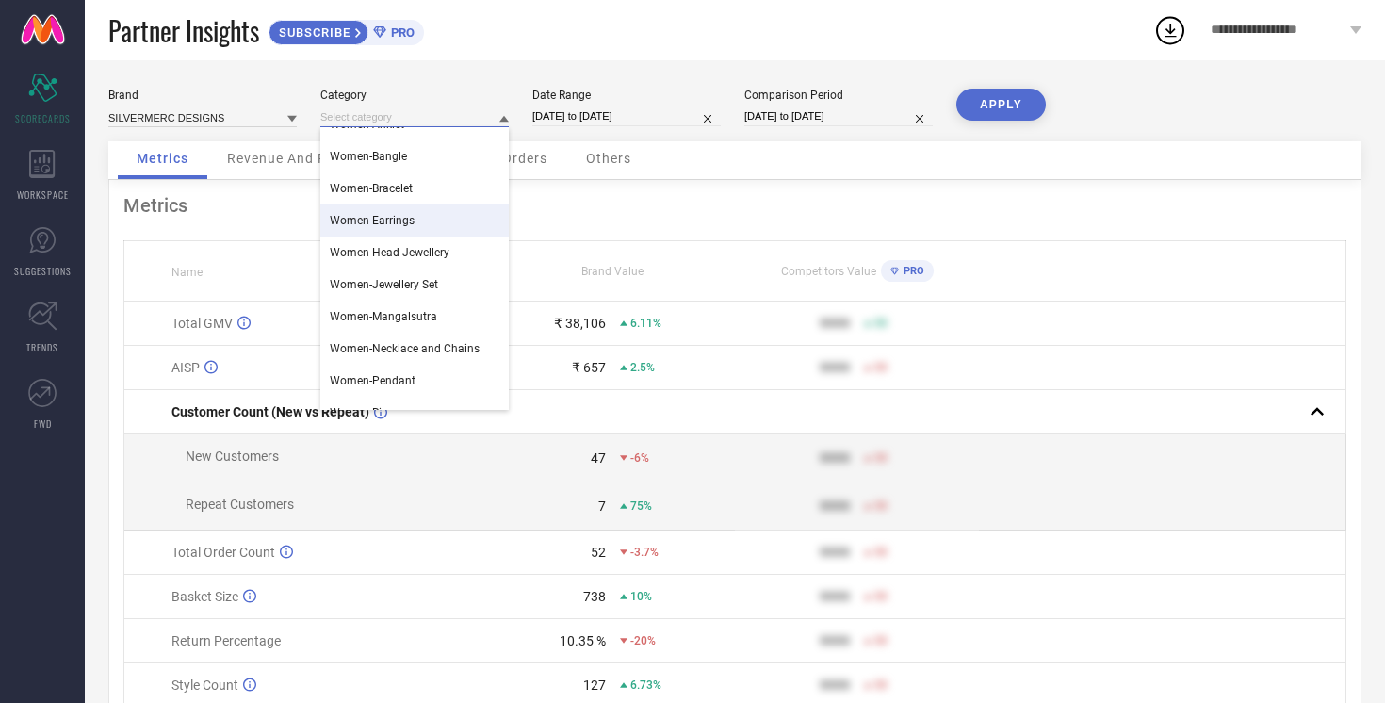
scroll to position [102, 0]
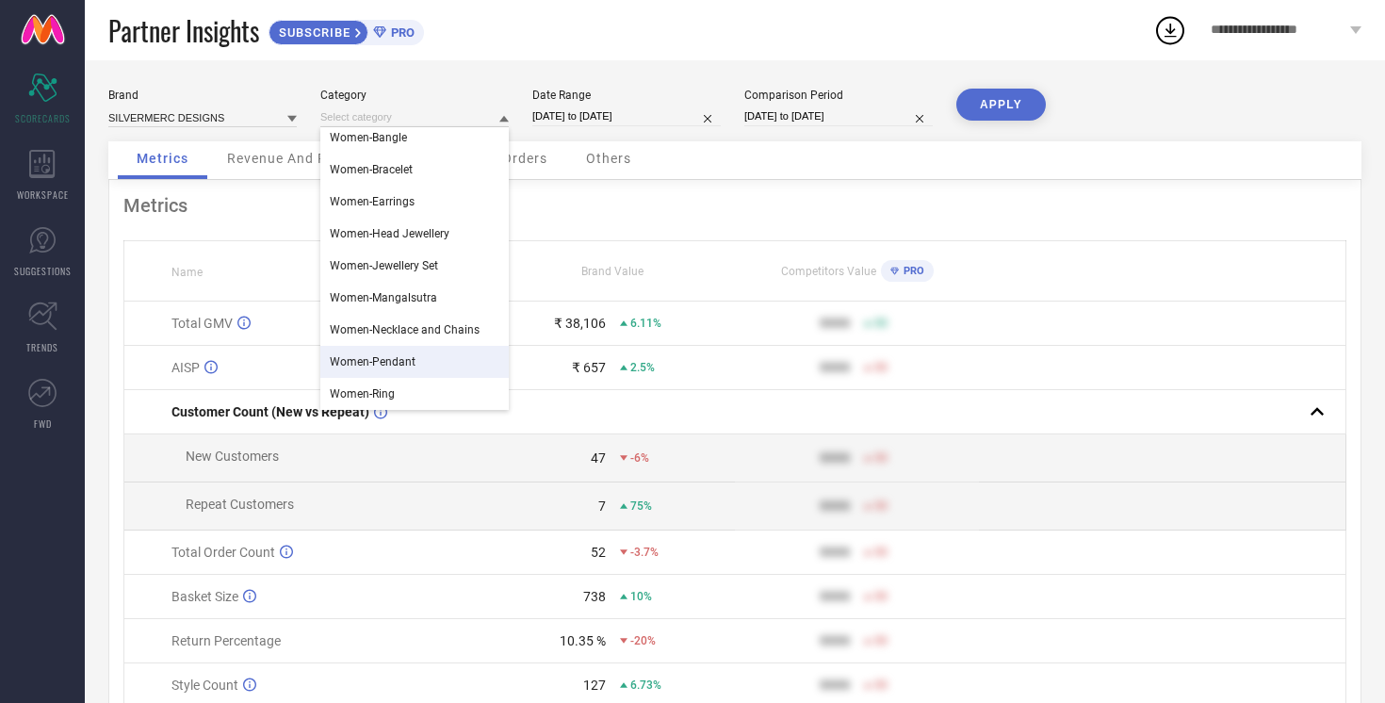
click at [381, 370] on div "Women-Pendant" at bounding box center [414, 362] width 188 height 32
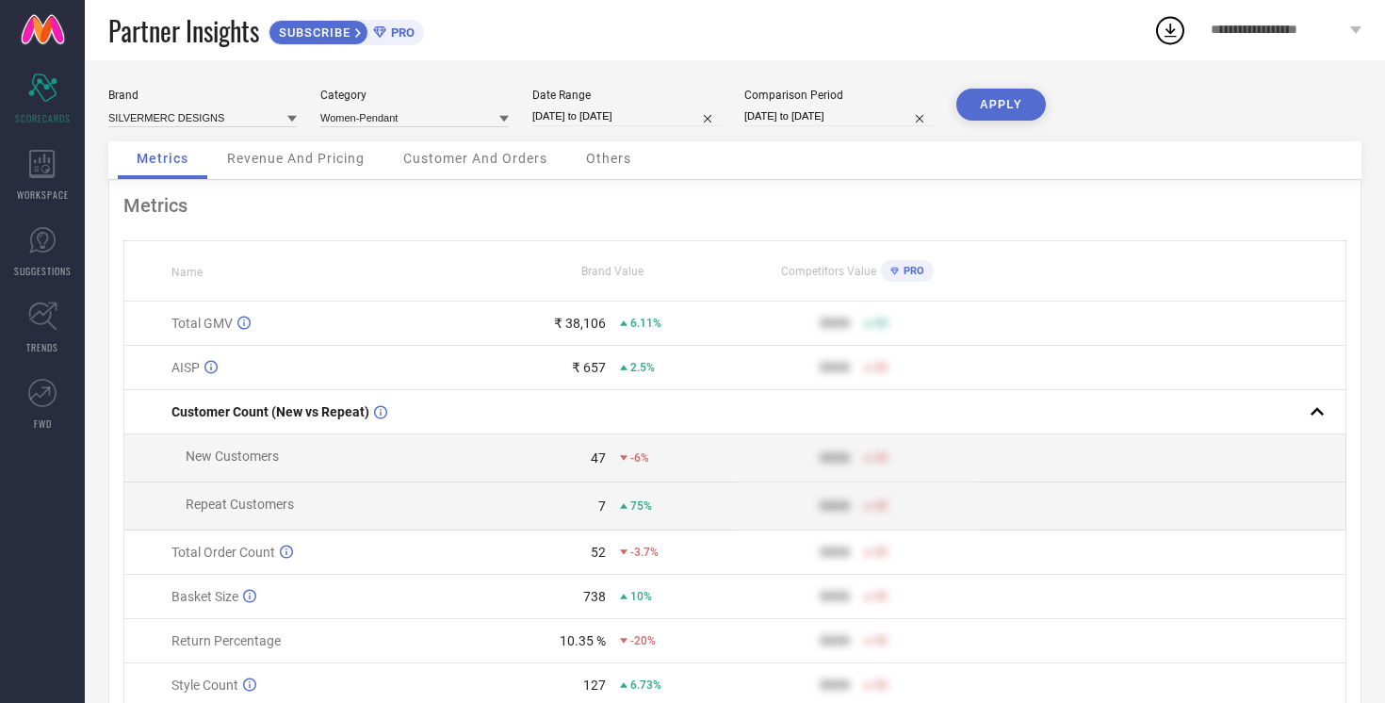
click at [1004, 99] on button "APPLY" at bounding box center [1000, 105] width 89 height 32
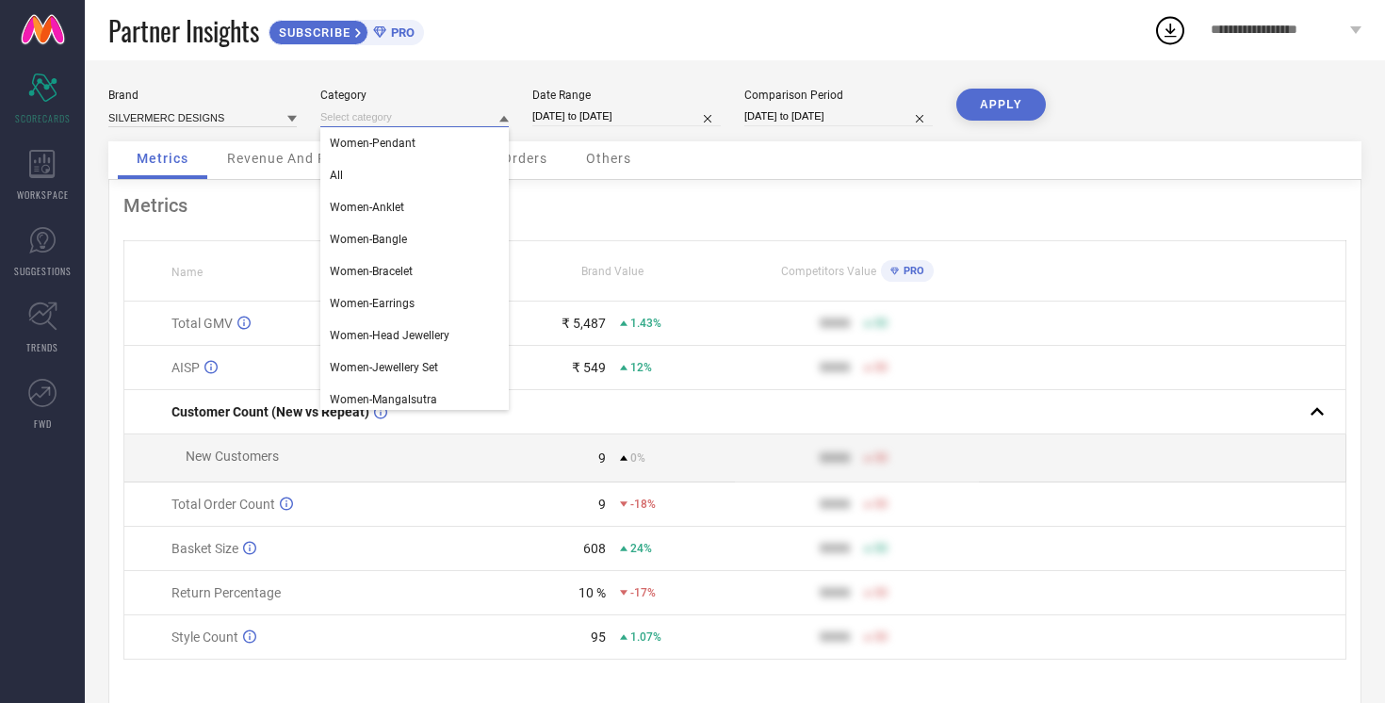
click at [411, 116] on input at bounding box center [414, 117] width 188 height 20
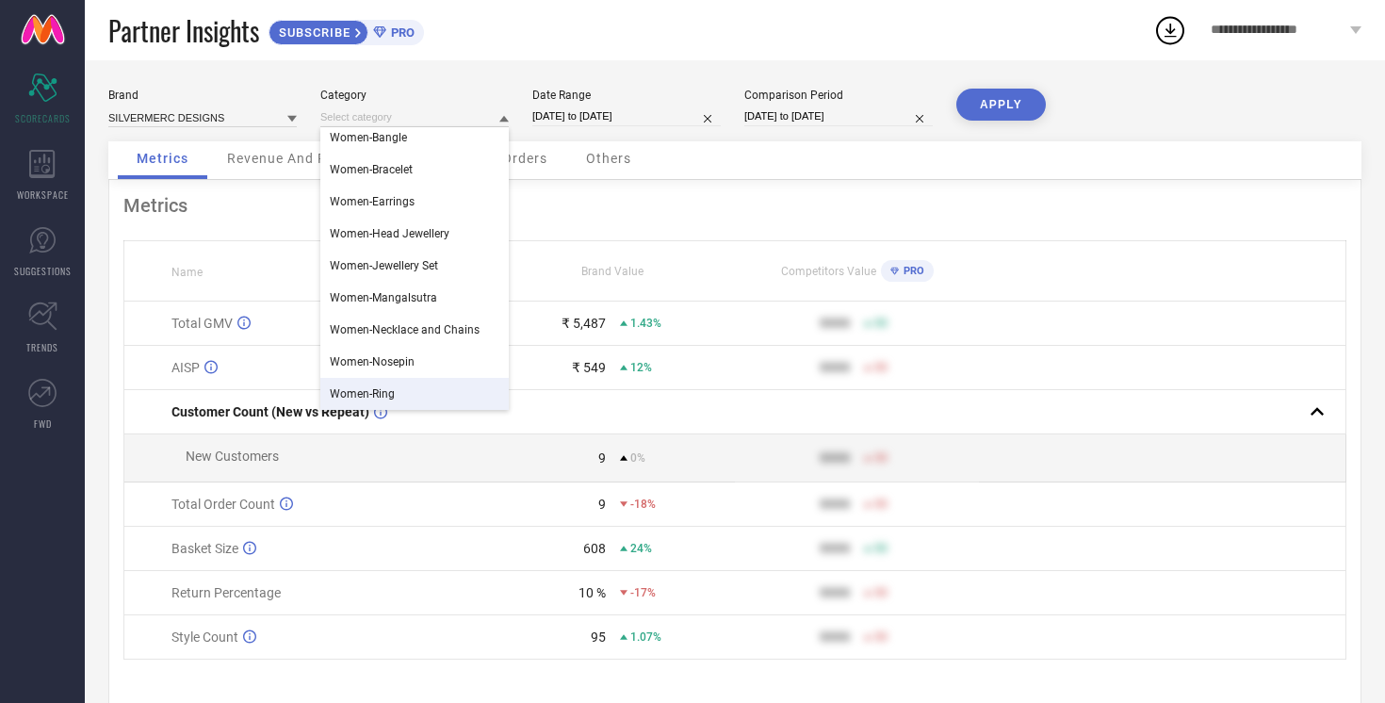
click at [391, 393] on span "Women-Ring" at bounding box center [362, 393] width 65 height 13
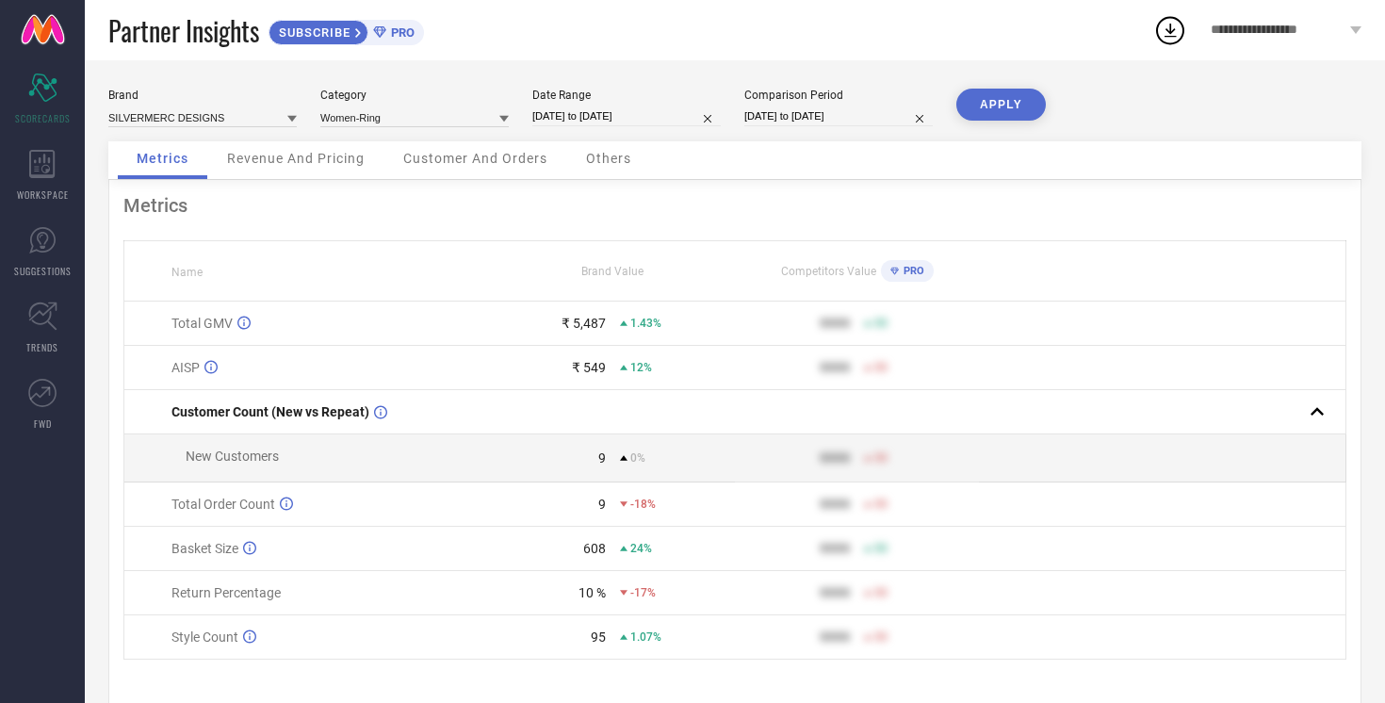
click at [1004, 102] on button "APPLY" at bounding box center [1000, 105] width 89 height 32
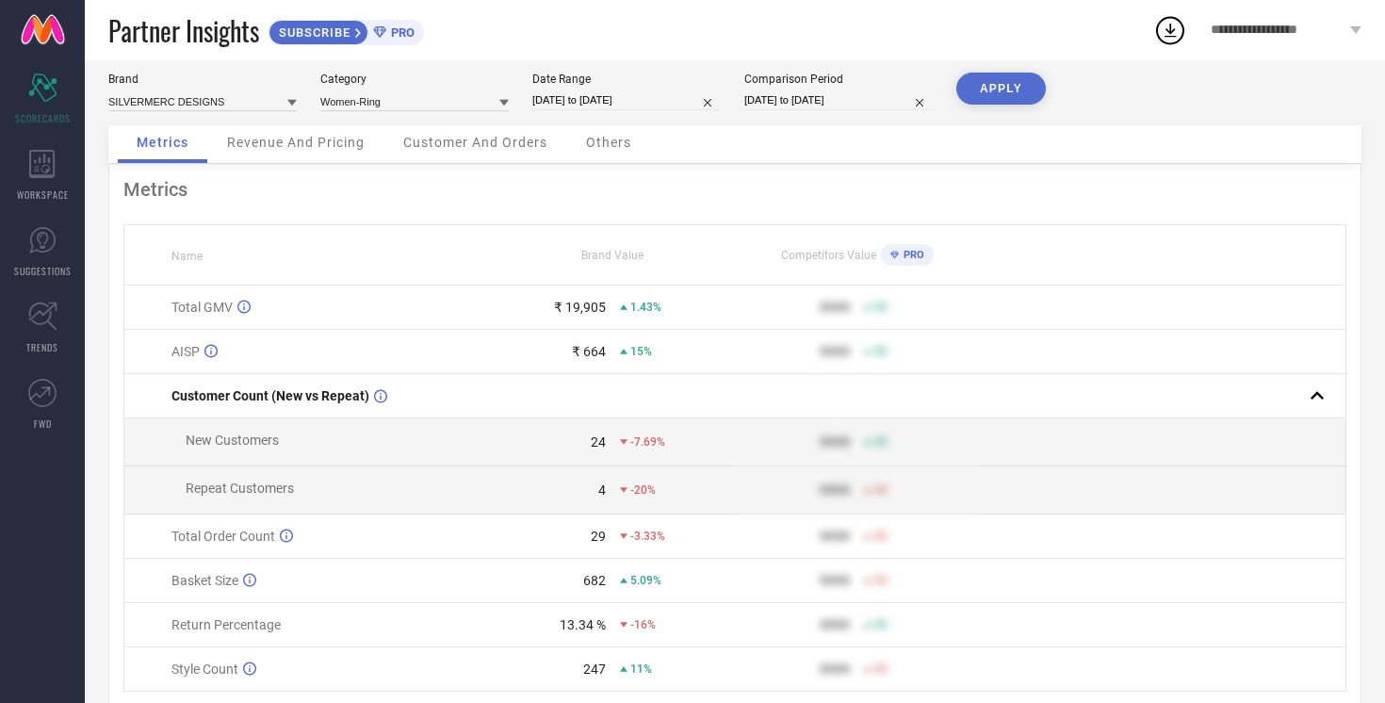
scroll to position [86, 0]
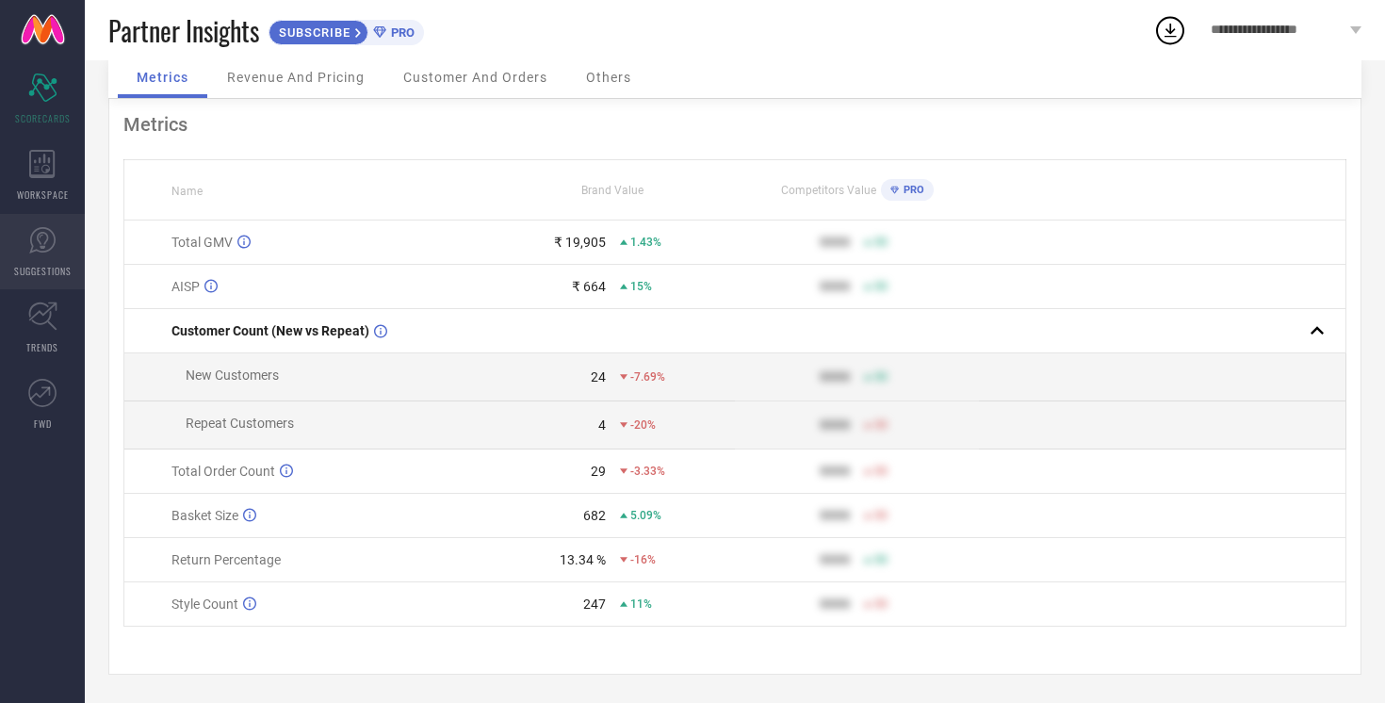
click at [28, 264] on span "SUGGESTIONS" at bounding box center [42, 271] width 57 height 14
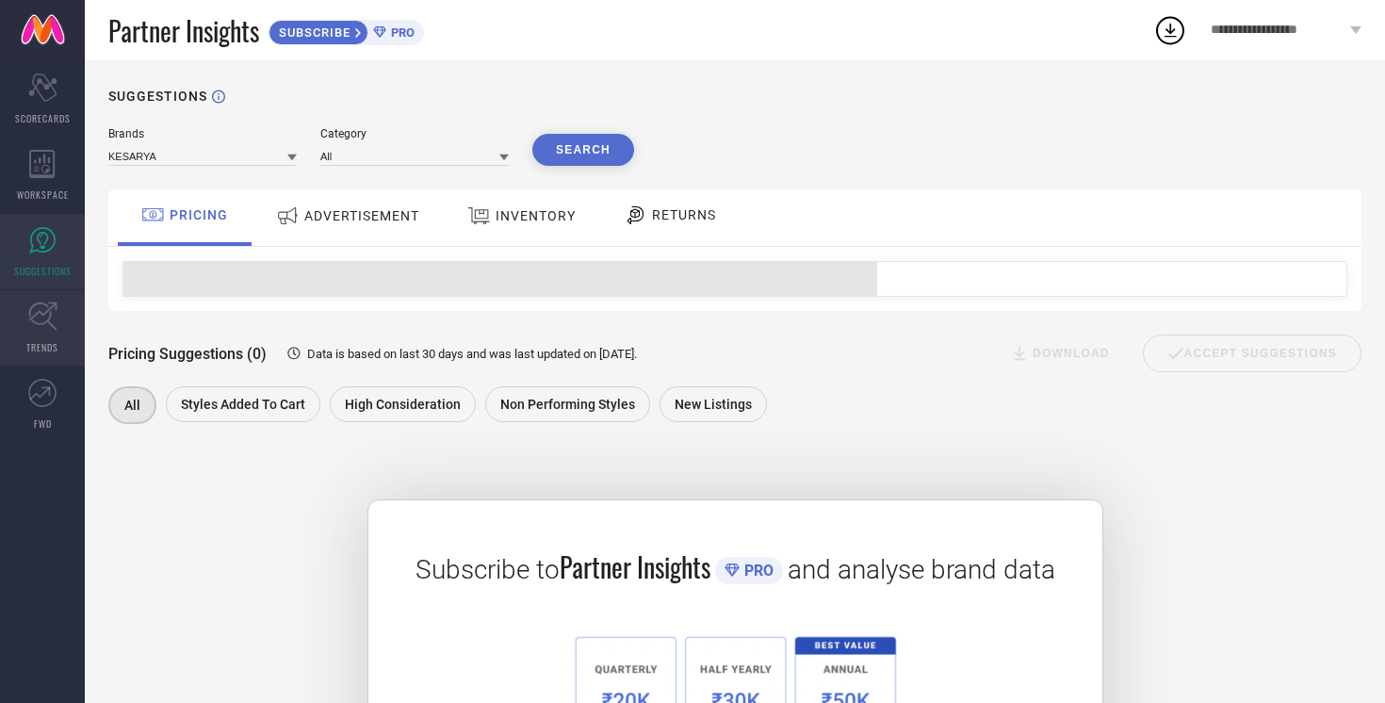
click at [43, 335] on link "TRENDS" at bounding box center [42, 327] width 85 height 75
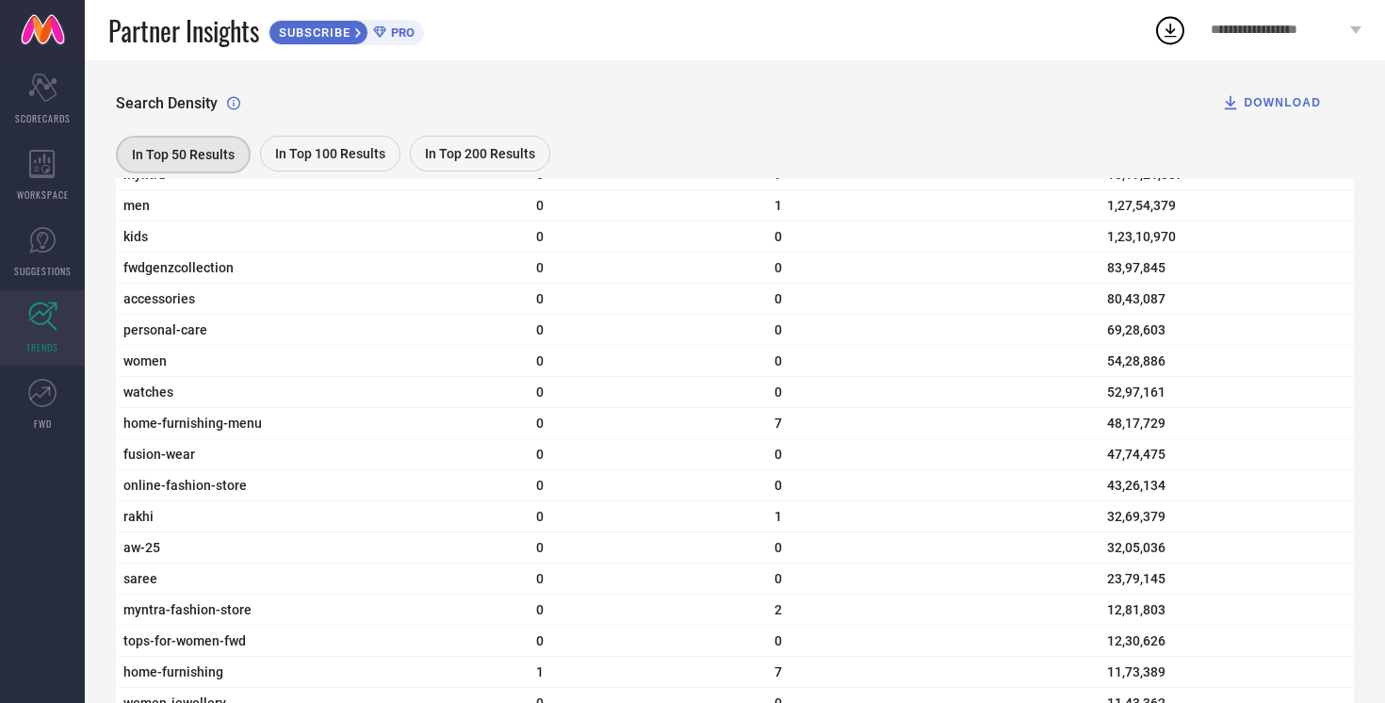
scroll to position [706, 0]
click at [452, 151] on span "In Top 200 Results" at bounding box center [480, 153] width 110 height 15
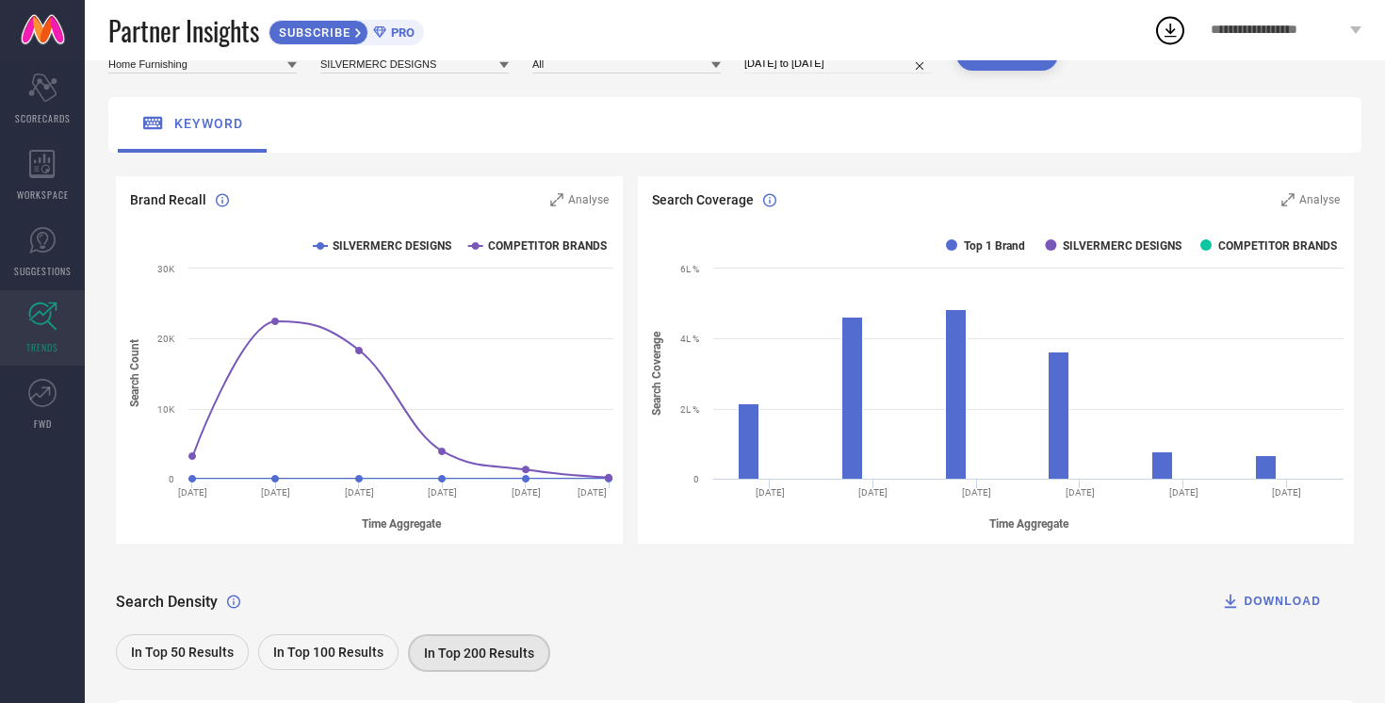
scroll to position [309, 0]
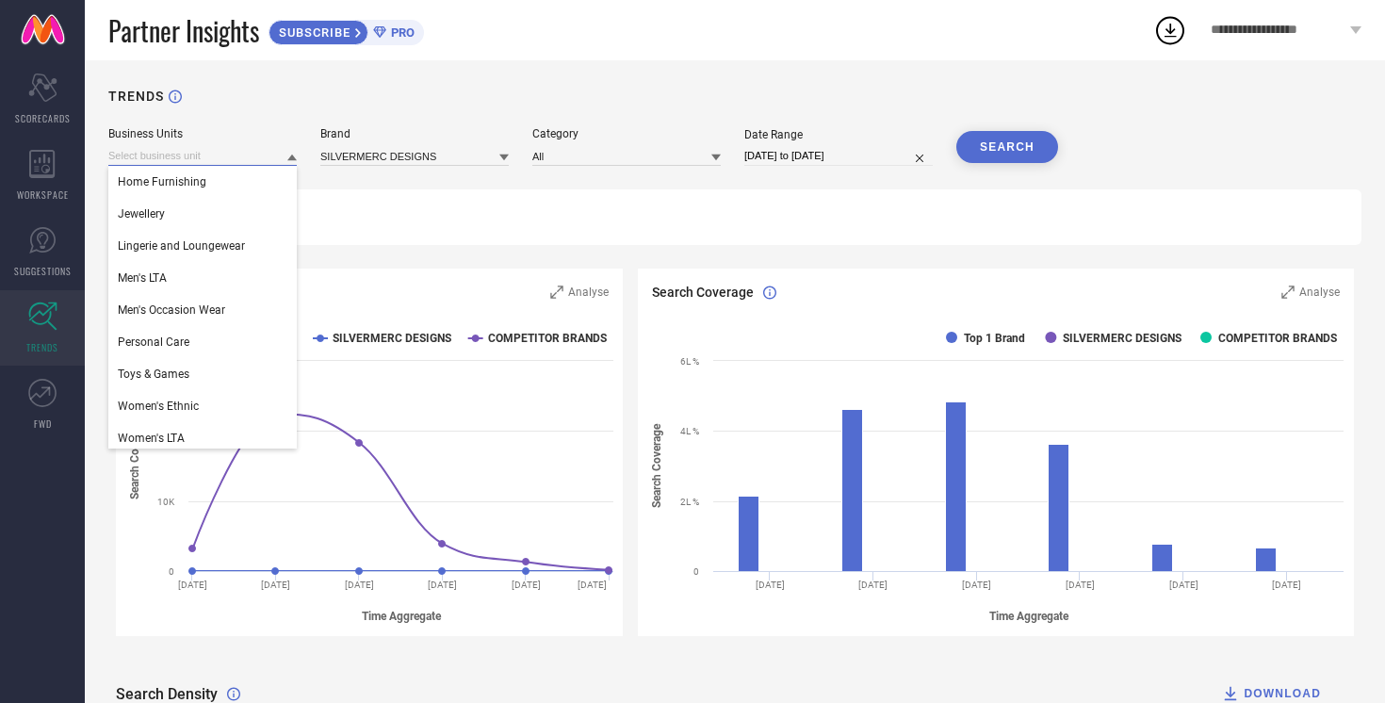
click at [253, 154] on input at bounding box center [202, 156] width 188 height 20
click at [214, 204] on div "Jewellery" at bounding box center [202, 214] width 188 height 32
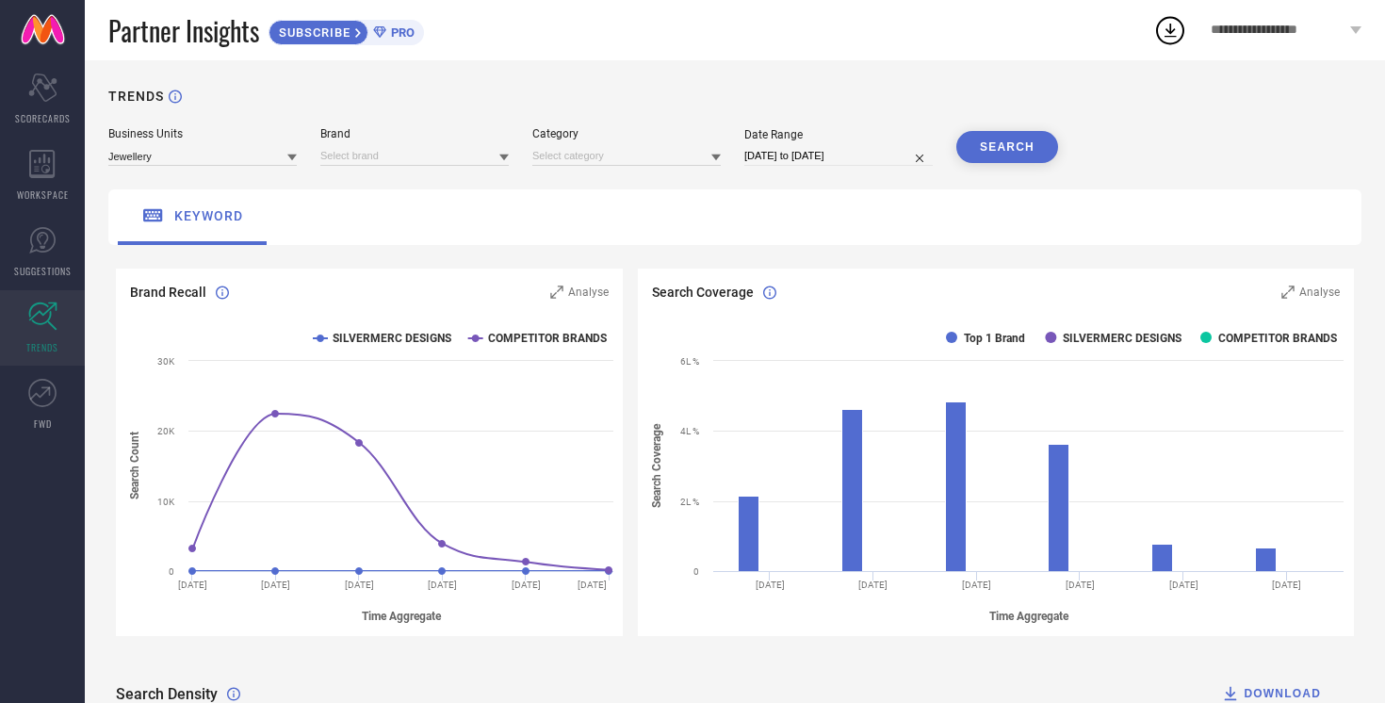
click at [1004, 152] on button "SEARCH" at bounding box center [1007, 147] width 102 height 32
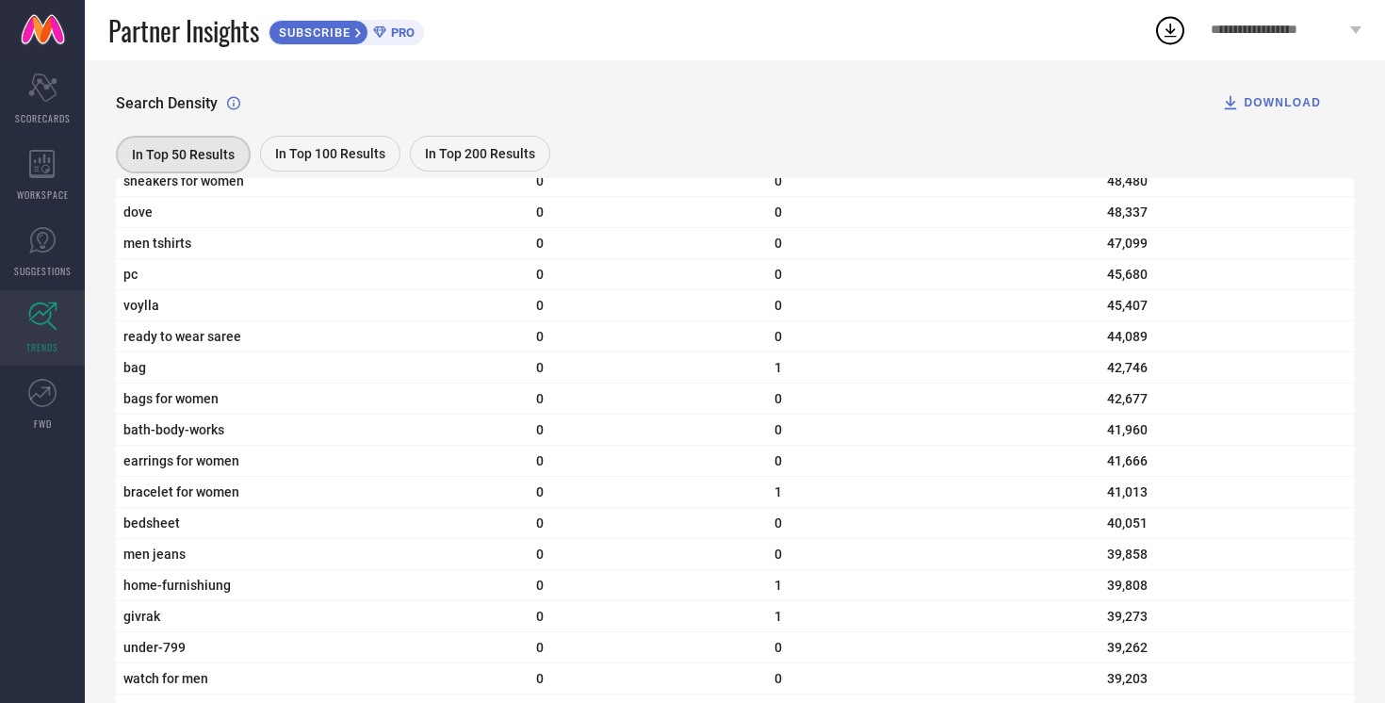
scroll to position [3657, 0]
